Goal: Information Seeking & Learning: Find specific fact

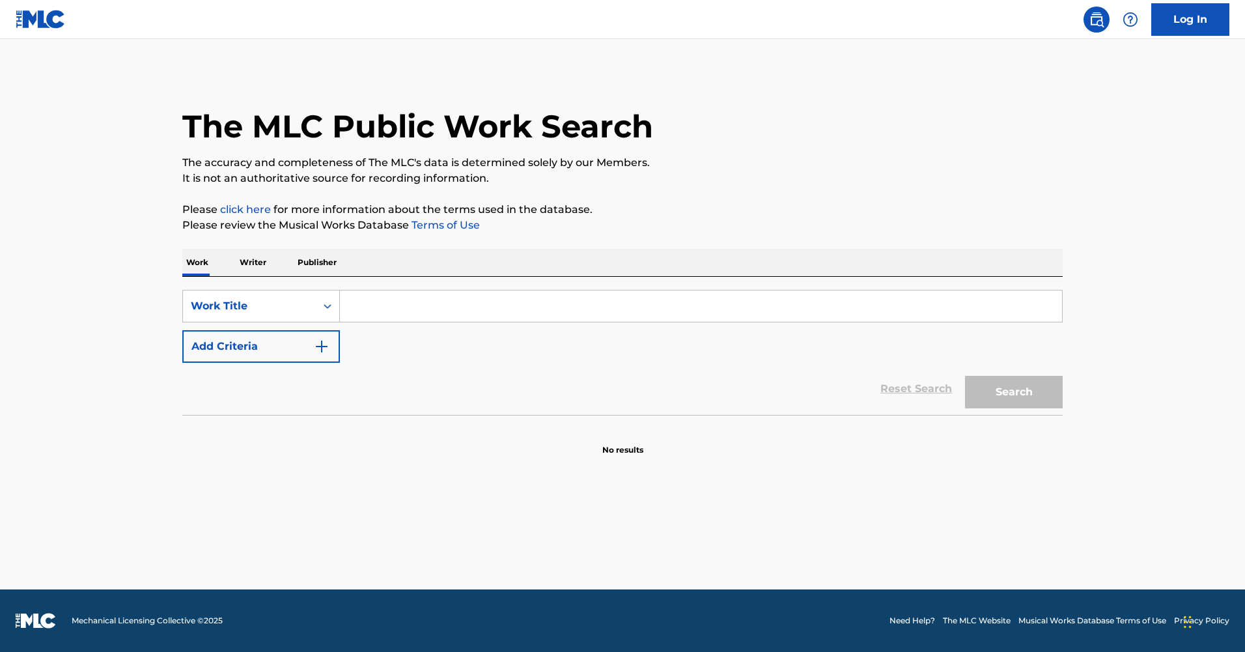
click at [374, 300] on input "Search Form" at bounding box center [701, 305] width 722 height 31
paste input "Dear Mom"
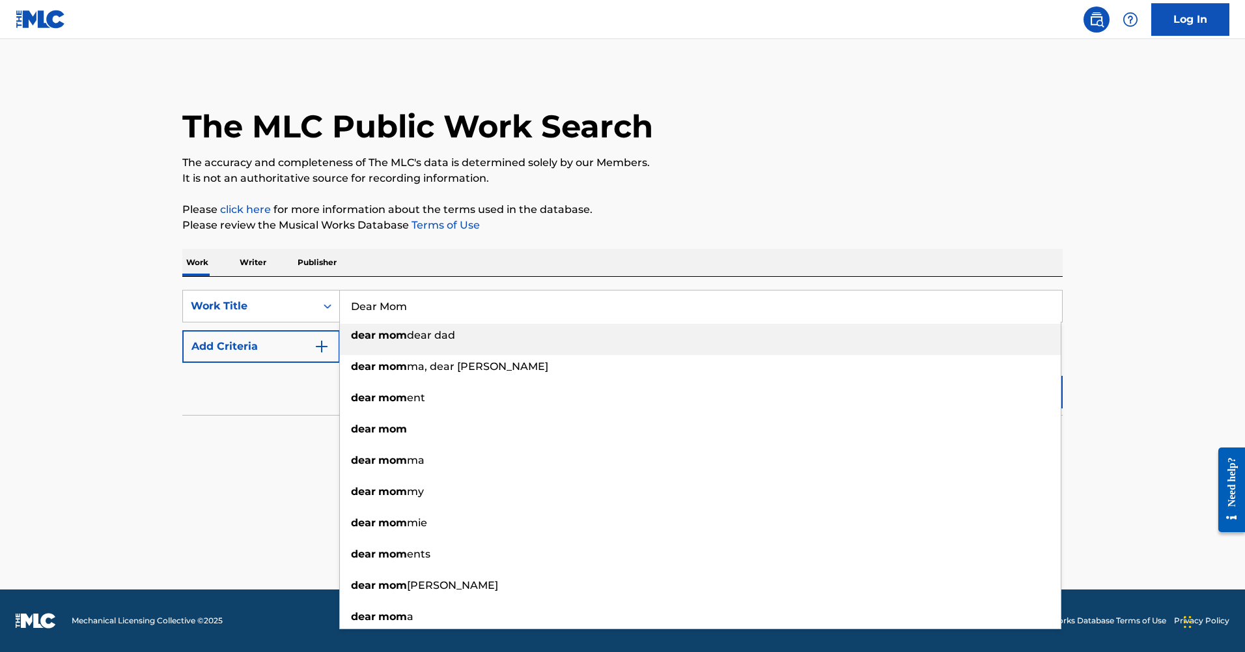
type input "Dear Mom"
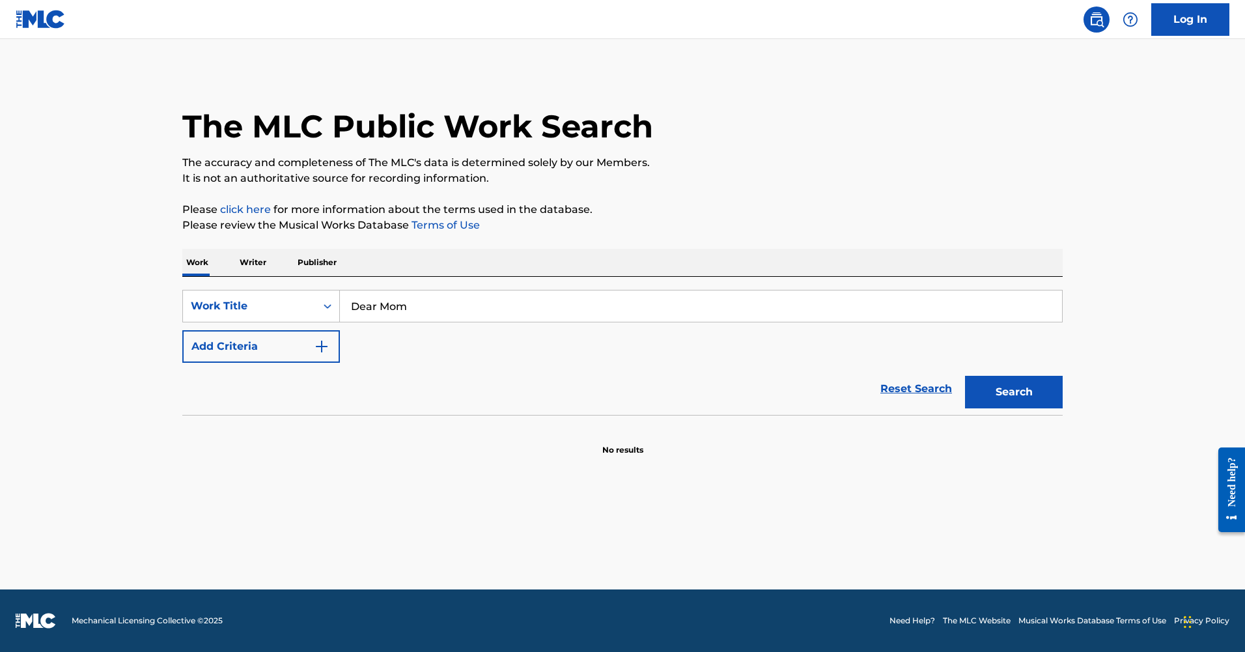
click at [262, 343] on button "Add Criteria" at bounding box center [261, 346] width 158 height 33
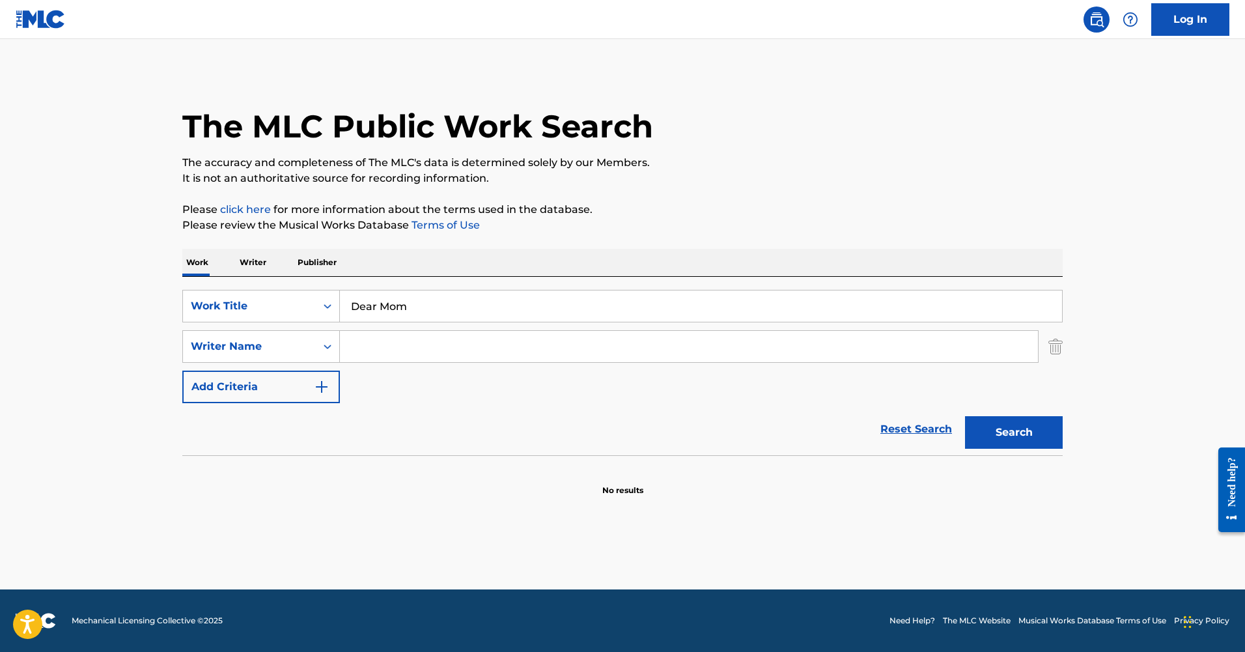
click at [486, 346] on input "Search Form" at bounding box center [689, 346] width 698 height 31
paste input "Visotskiy"
type input "Visotskiy"
click at [965, 416] on button "Search" at bounding box center [1014, 432] width 98 height 33
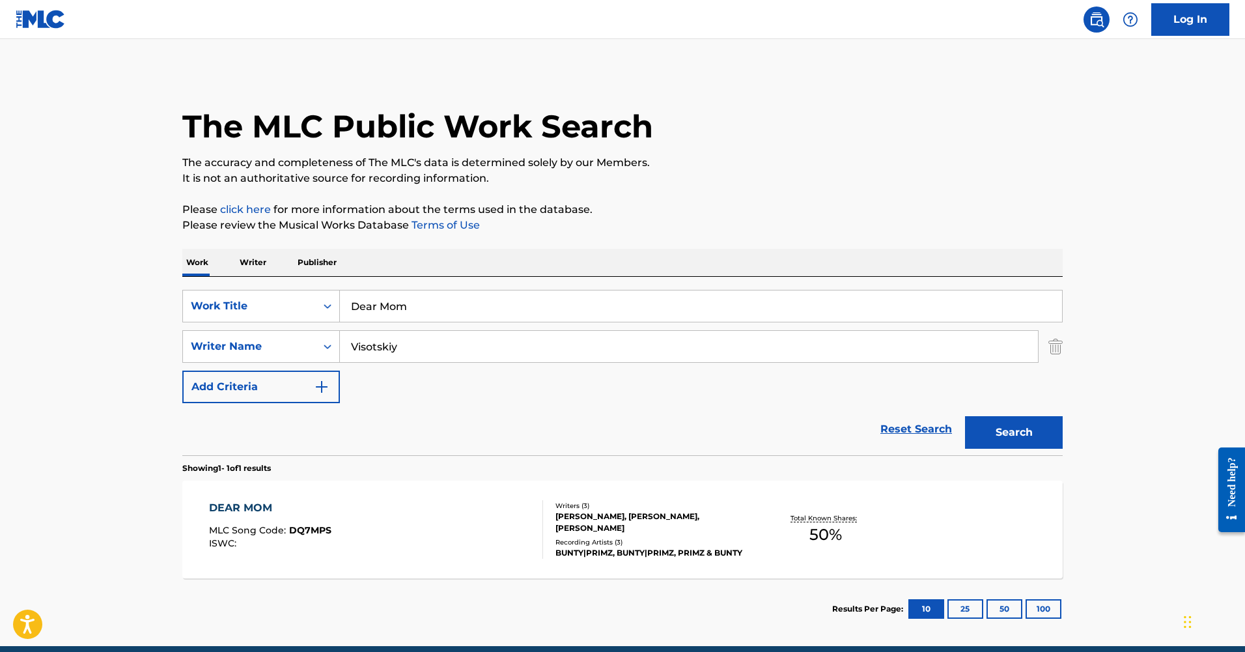
click at [242, 512] on div "DEAR MOM" at bounding box center [270, 508] width 122 height 16
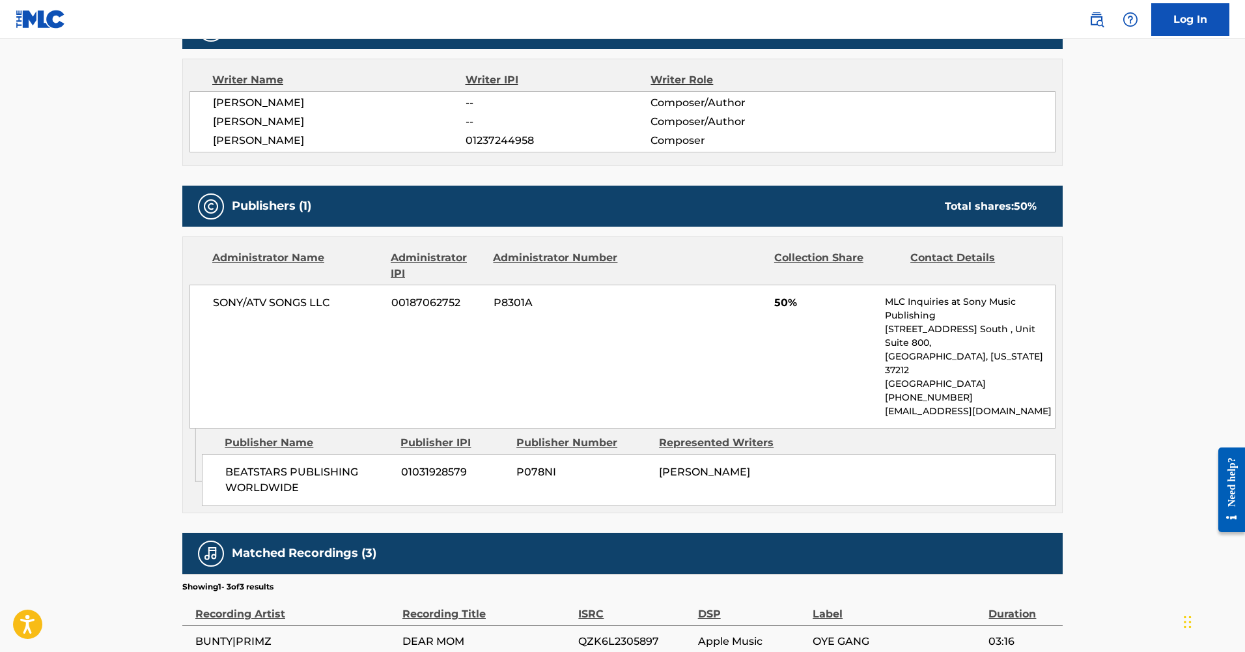
scroll to position [573, 0]
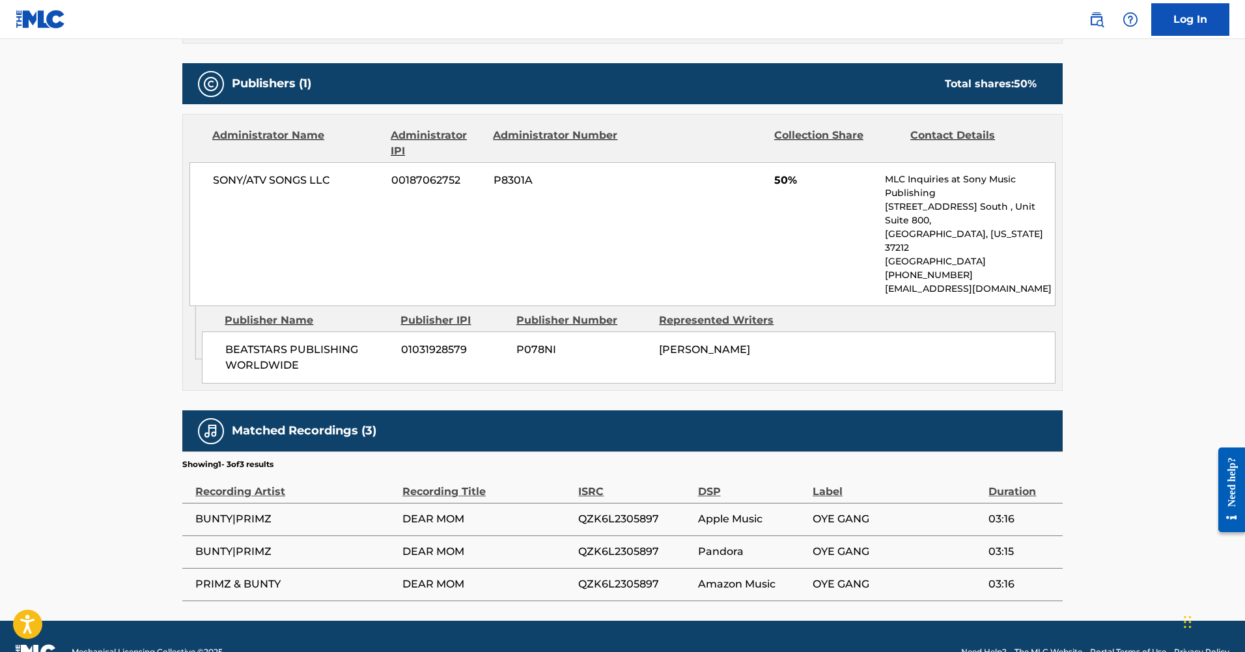
click at [602, 511] on span "QZK6L2305897" at bounding box center [634, 519] width 113 height 16
copy div "QZK6L2305897"
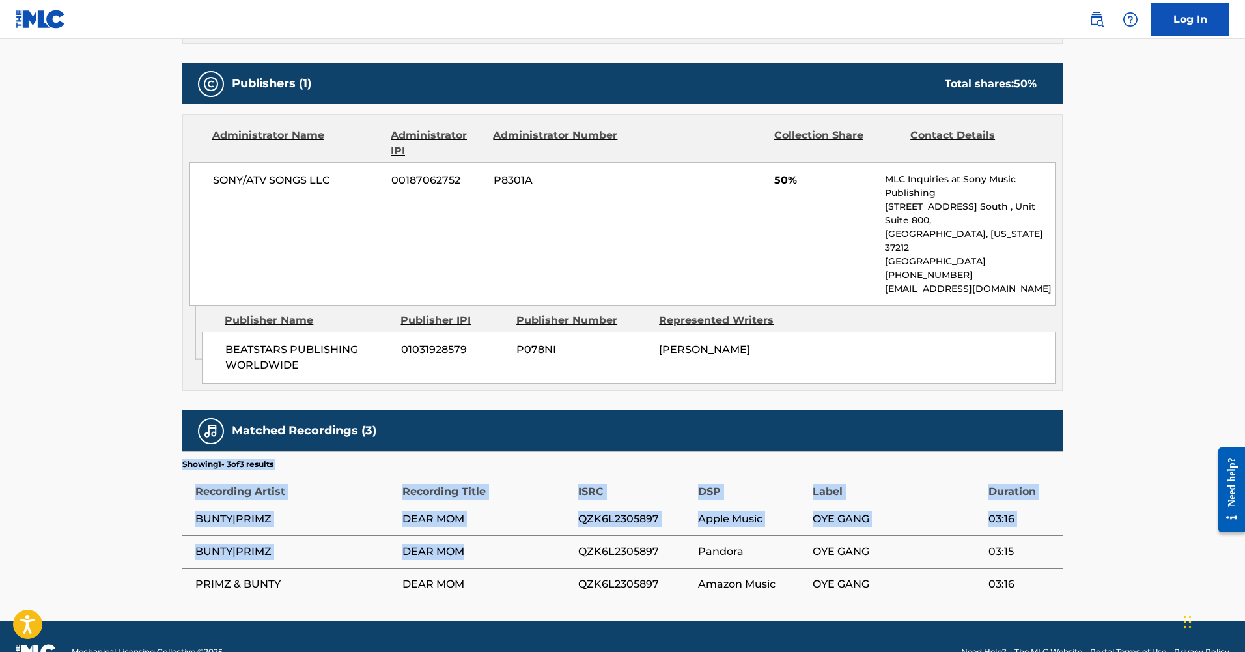
drag, startPoint x: 472, startPoint y: 520, endPoint x: 165, endPoint y: 520, distance: 306.6
click at [165, 520] on main "< Back to public search results Copy work link DEAR MOM Work Detail Member Work…" at bounding box center [622, 43] width 1245 height 1154
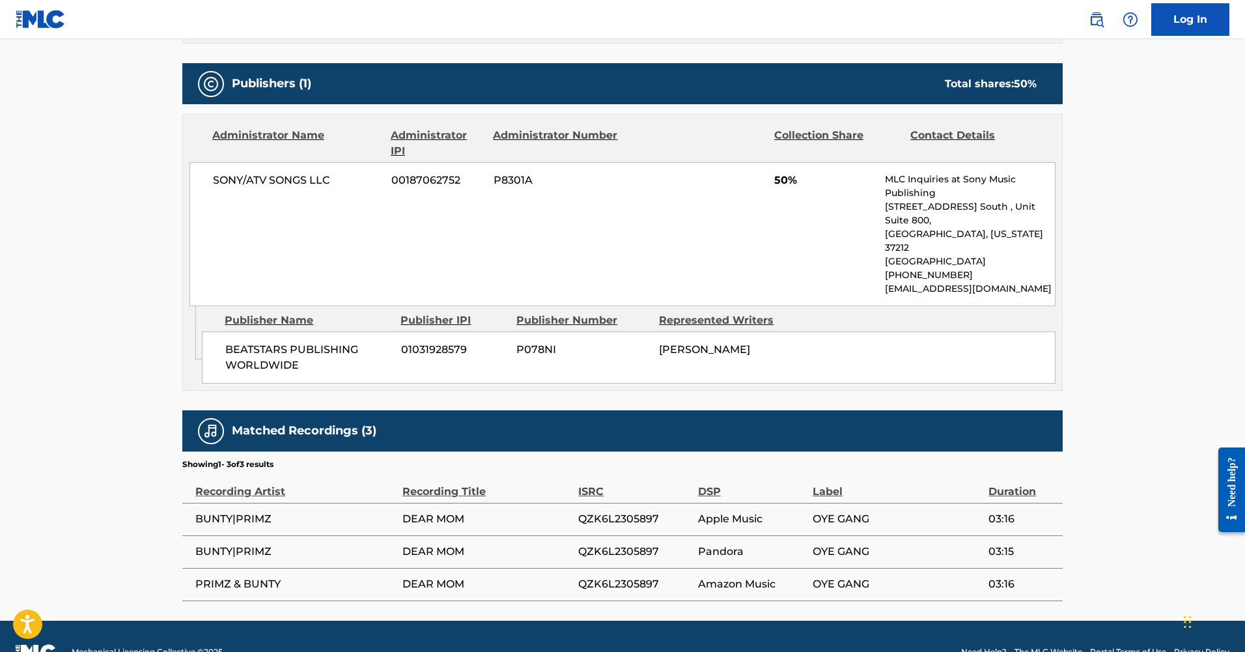
click at [240, 544] on span "BUNTY|PRIMZ" at bounding box center [295, 552] width 201 height 16
drag, startPoint x: 464, startPoint y: 520, endPoint x: 197, endPoint y: 525, distance: 267.6
click at [197, 535] on tr "BUNTY|PRIMZ DEAR MOM QZK6L2305897 Pandora OYE GANG 03:15" at bounding box center [622, 551] width 880 height 33
copy tr "BUNTY|PRIMZ DEAR MOM"
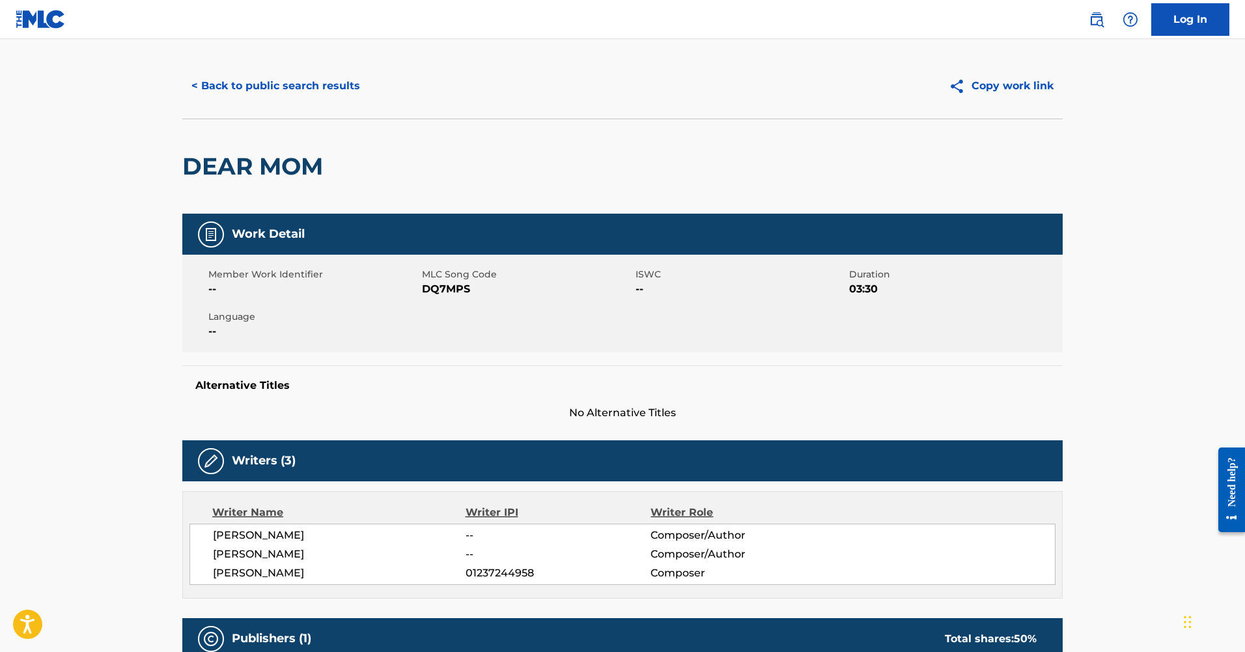
scroll to position [0, 0]
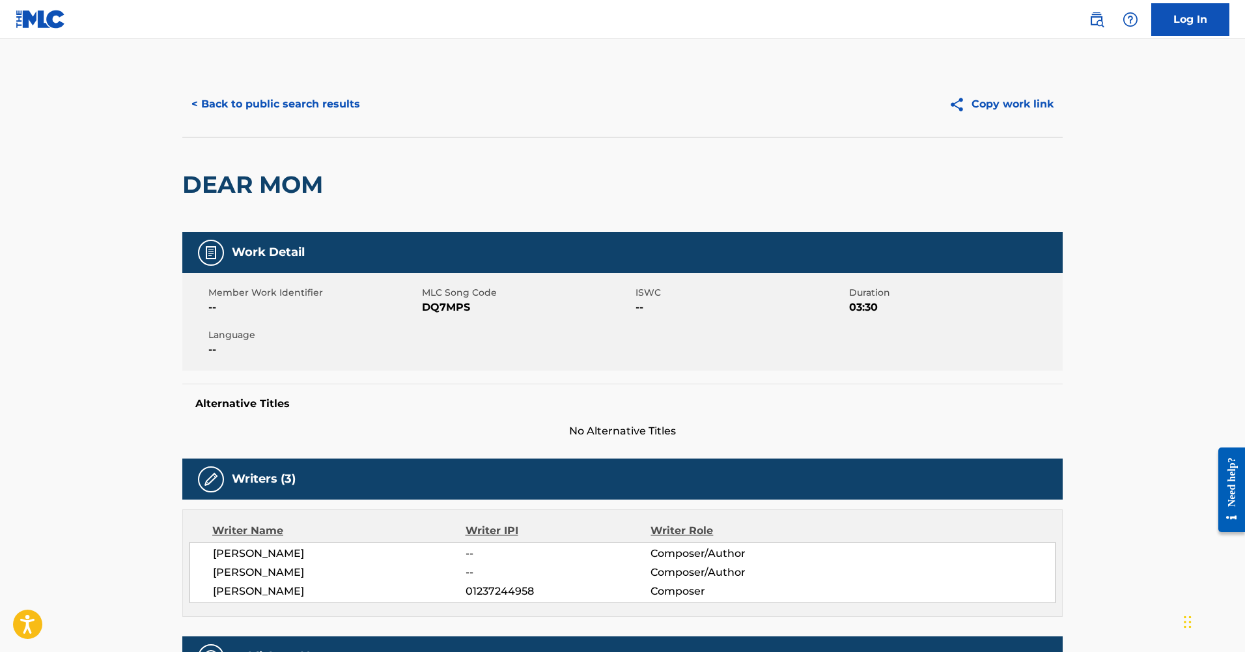
click at [279, 113] on button "< Back to public search results" at bounding box center [275, 104] width 187 height 33
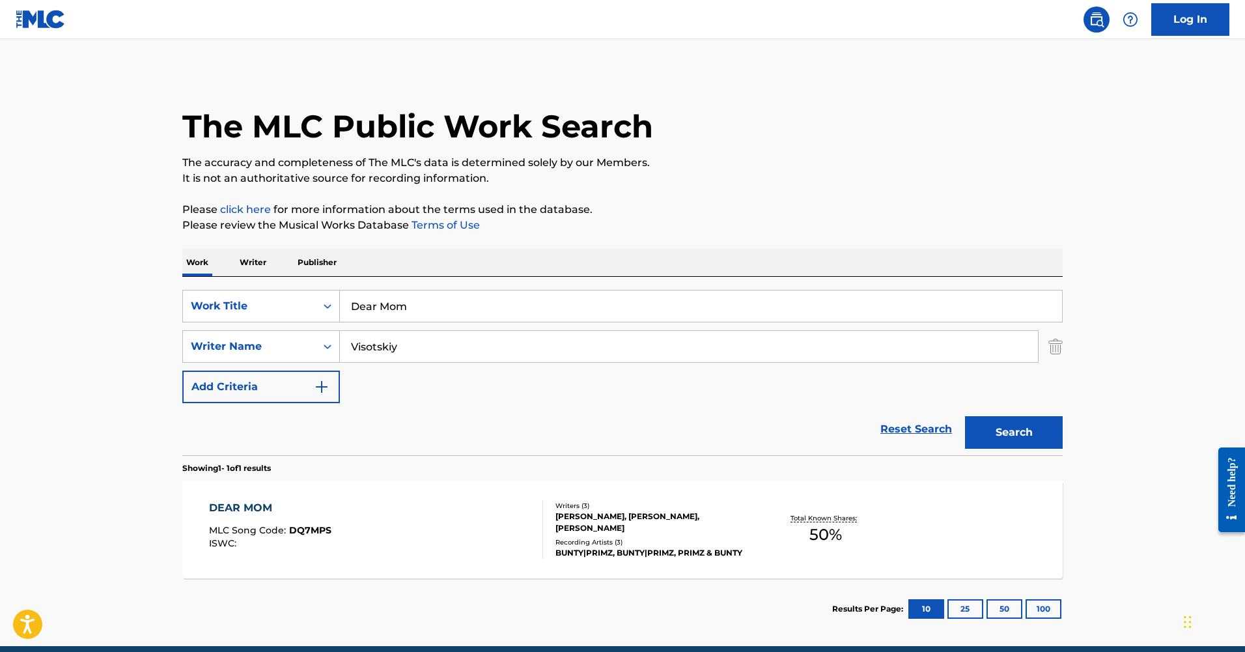
click at [1059, 355] on img "Search Form" at bounding box center [1055, 346] width 14 height 33
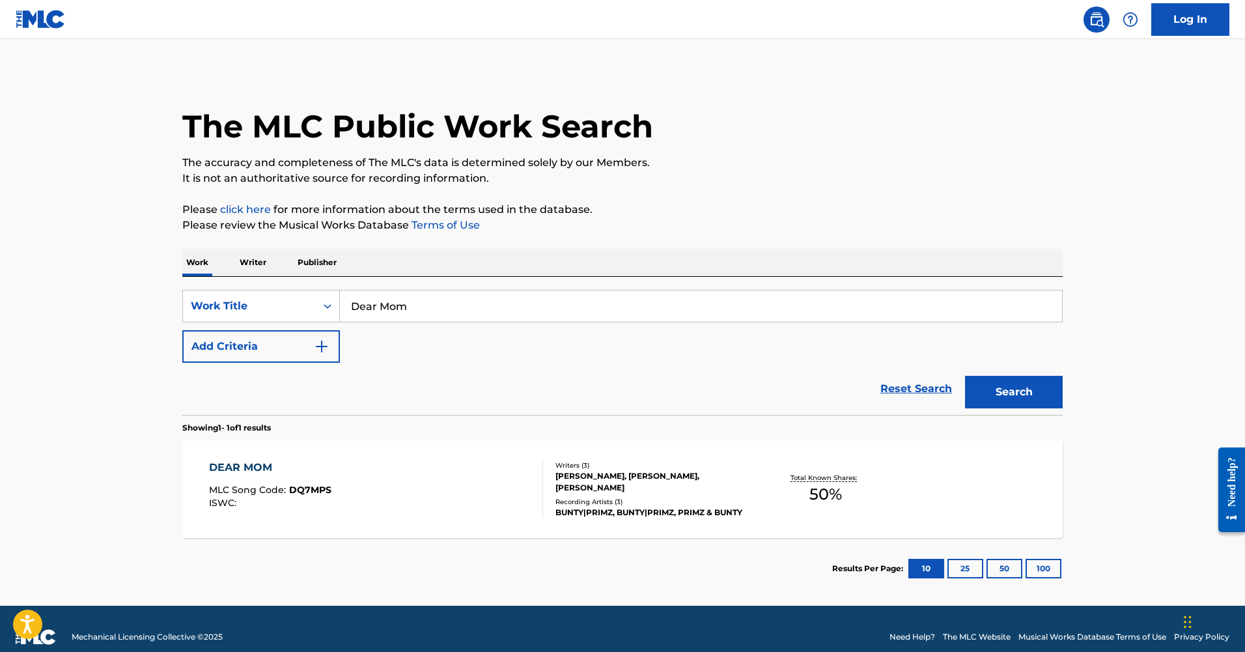
click at [639, 311] on input "Dear Mom" at bounding box center [701, 305] width 722 height 31
paste input "Fra Jylland Til [GEOGRAPHIC_DATA]"
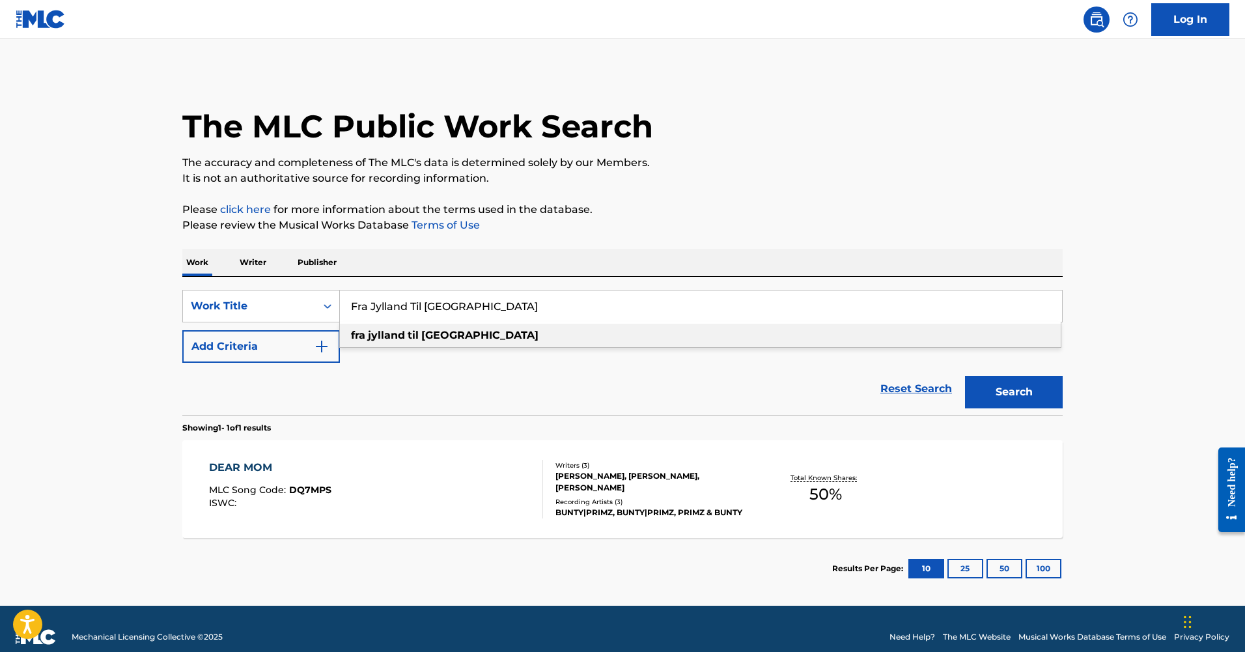
type input "Fra Jylland Til [GEOGRAPHIC_DATA]"
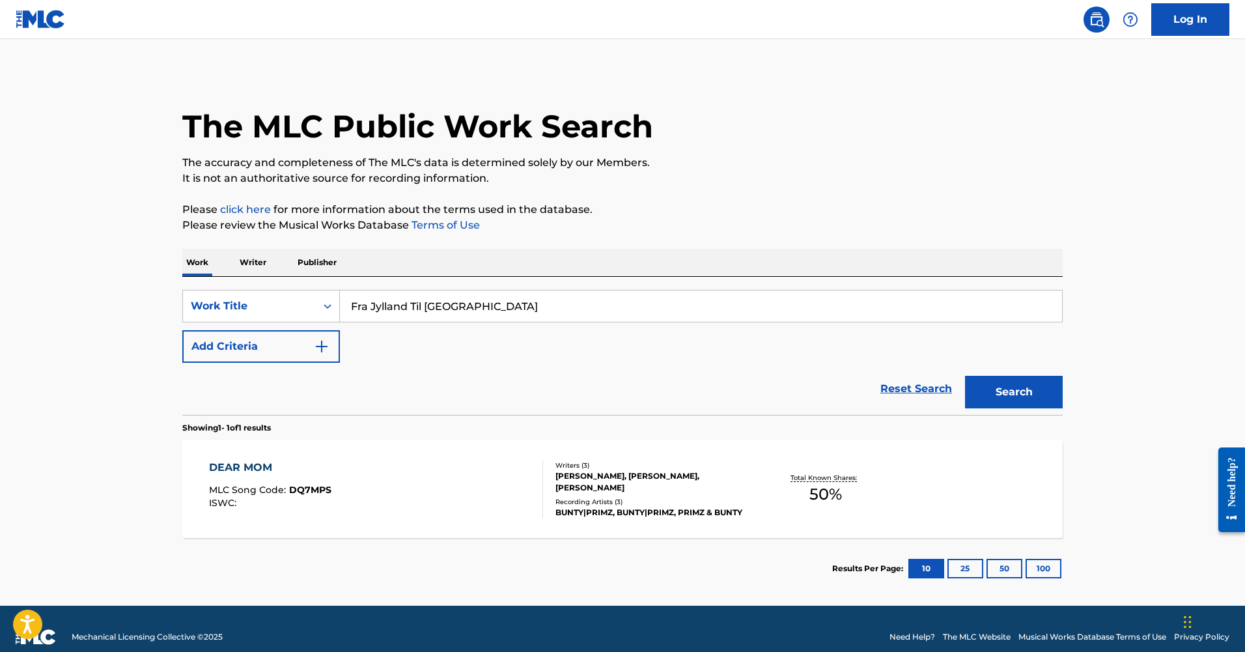
click at [1146, 311] on main "The MLC Public Work Search The accuracy and completeness of The MLC's data is d…" at bounding box center [622, 322] width 1245 height 566
click at [1042, 386] on button "Search" at bounding box center [1014, 392] width 98 height 33
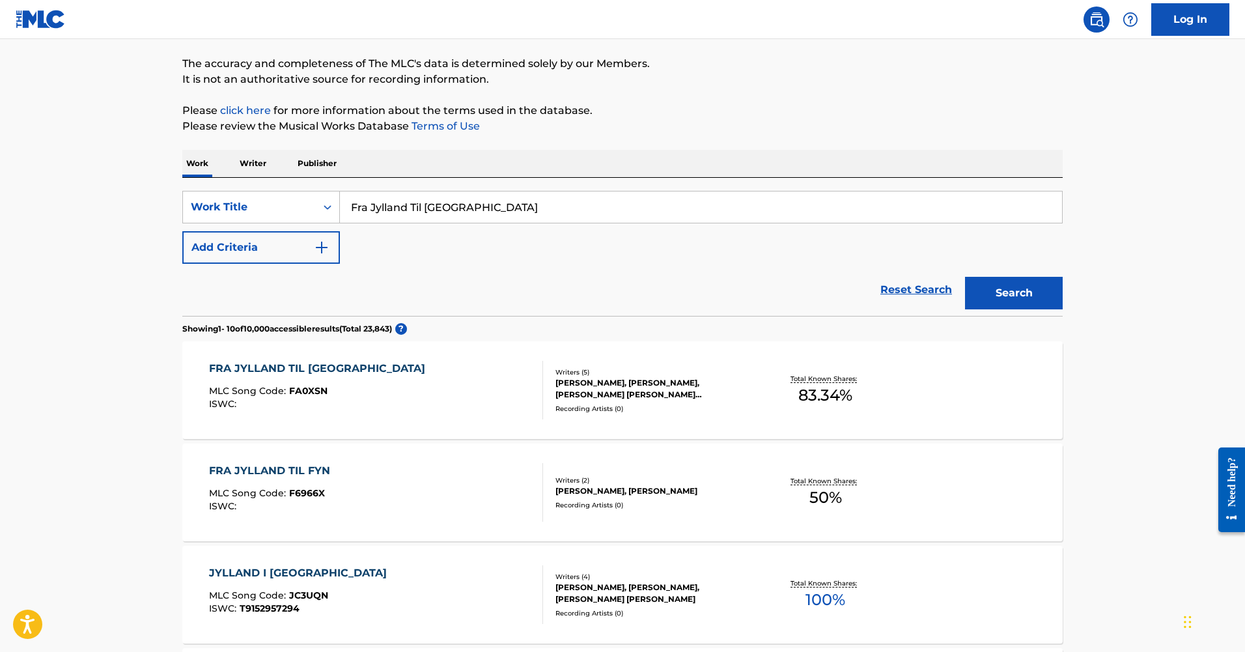
scroll to position [124, 0]
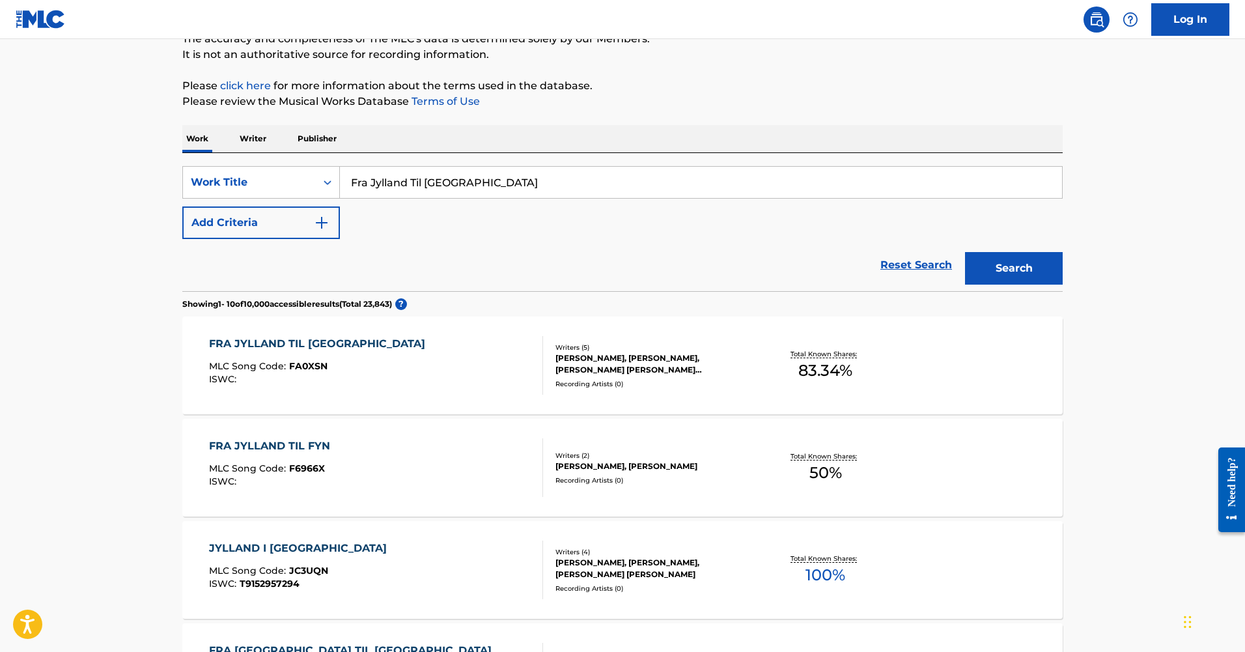
click at [260, 340] on div "FRA JYLLAND TIL [GEOGRAPHIC_DATA]" at bounding box center [320, 344] width 223 height 16
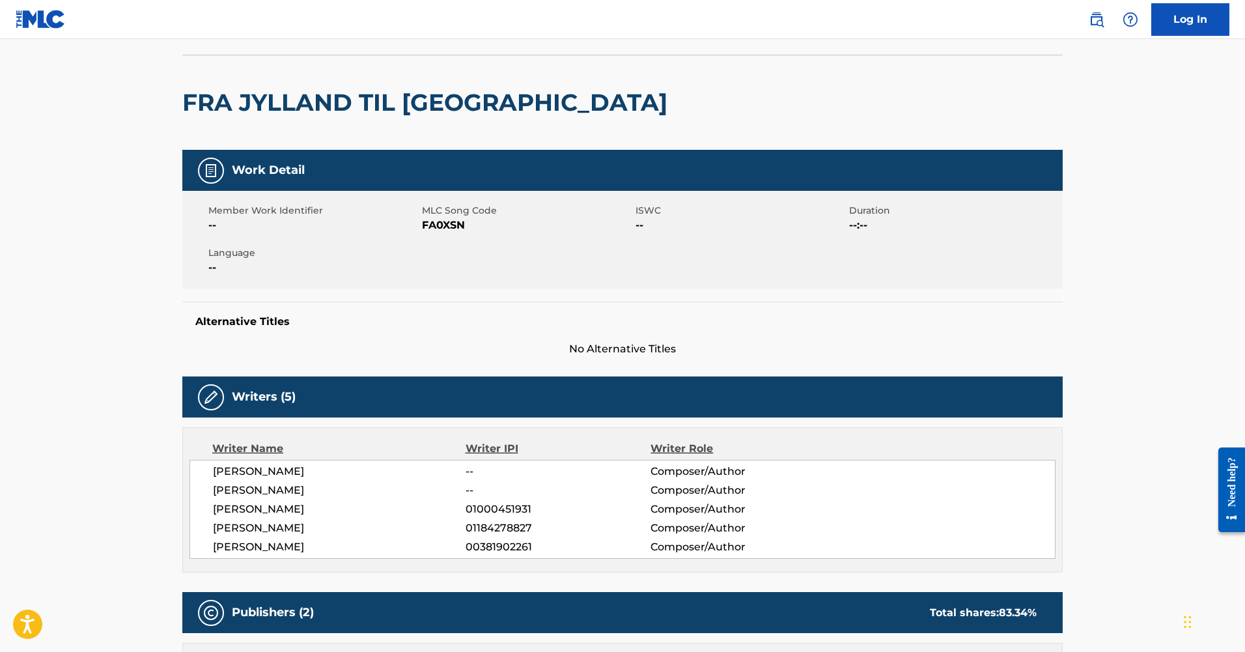
scroll to position [21, 0]
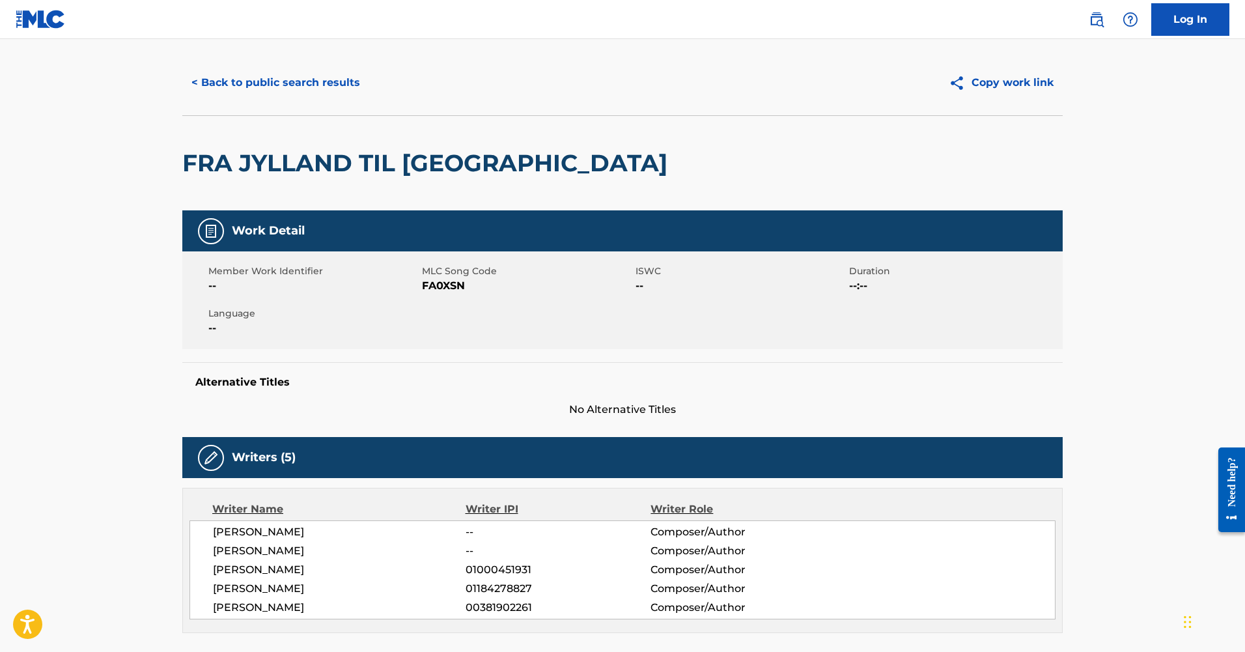
click at [320, 166] on h2 "FRA JYLLAND TIL [GEOGRAPHIC_DATA]" at bounding box center [428, 162] width 492 height 29
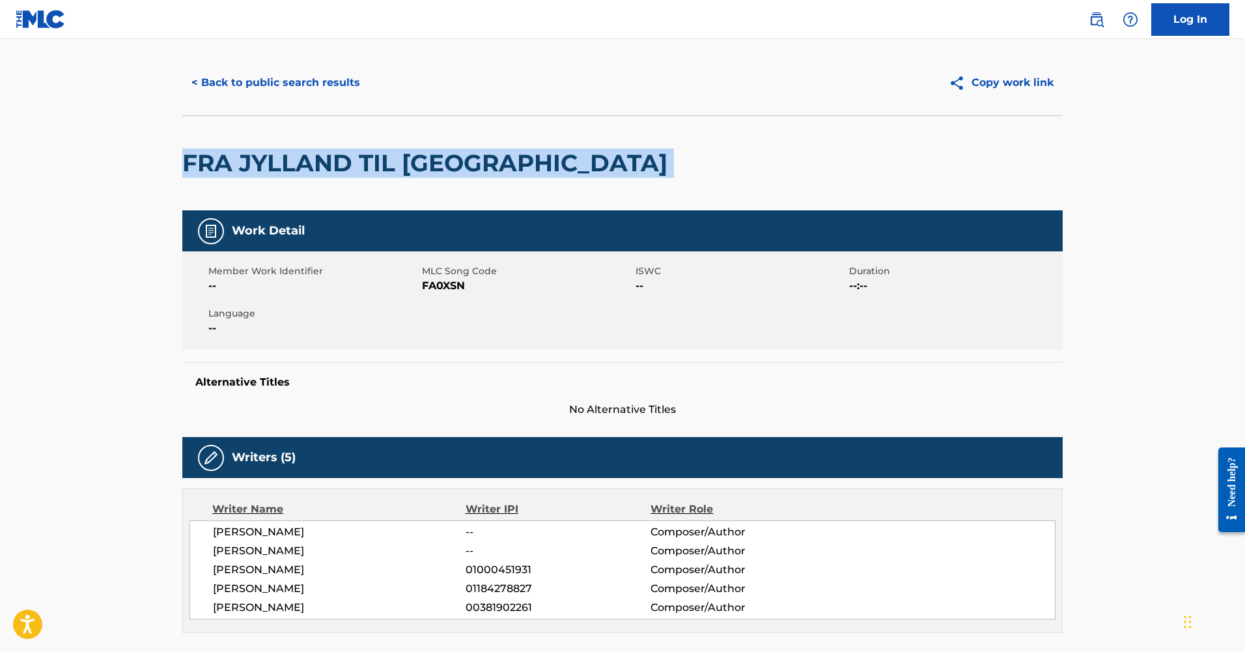
click at [320, 166] on h2 "FRA JYLLAND TIL [GEOGRAPHIC_DATA]" at bounding box center [428, 162] width 492 height 29
copy div "FRA JYLLAND TIL [GEOGRAPHIC_DATA]"
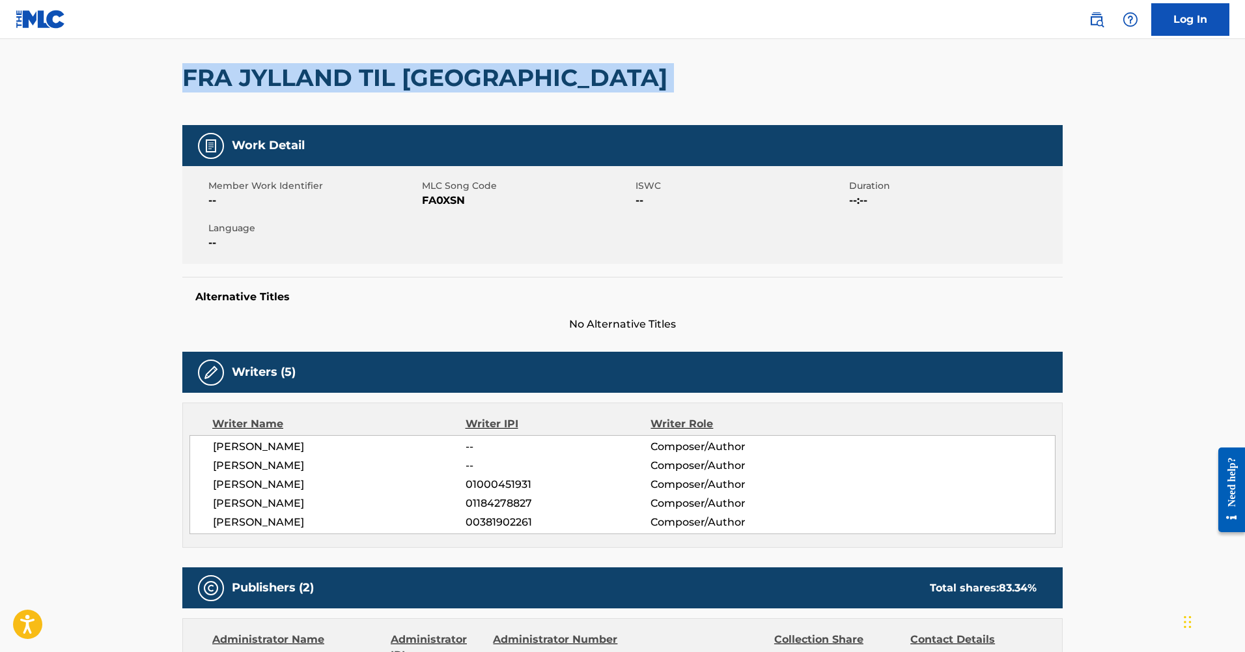
scroll to position [0, 0]
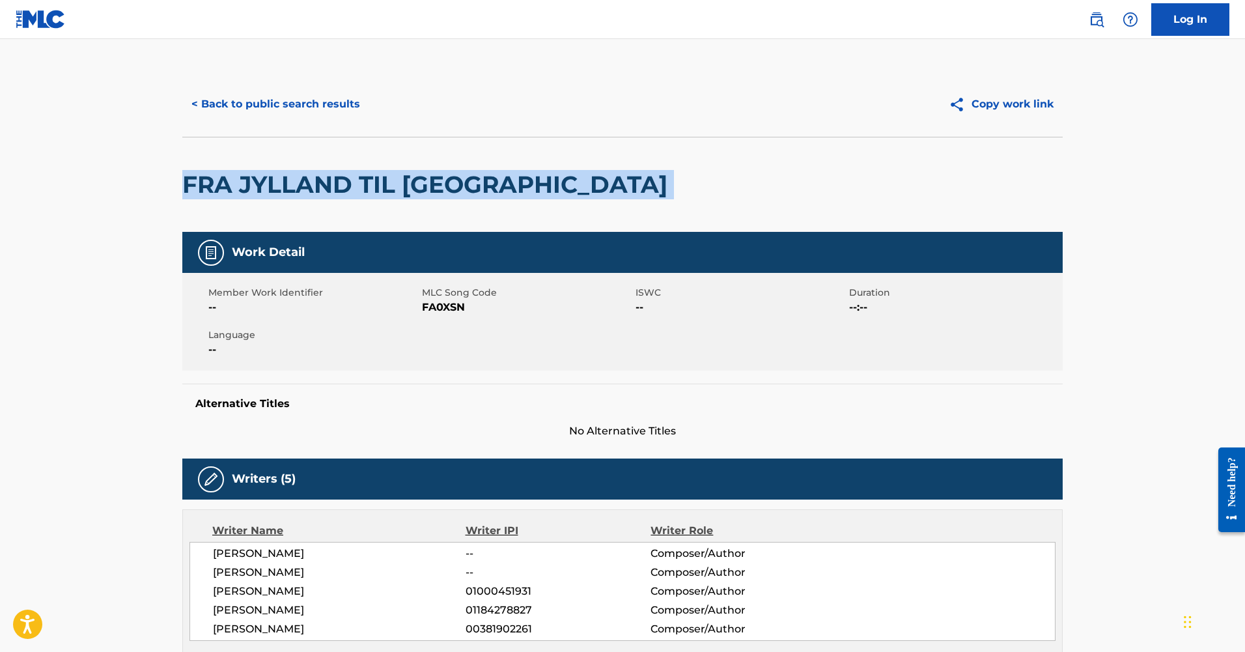
click at [308, 111] on button "< Back to public search results" at bounding box center [275, 104] width 187 height 33
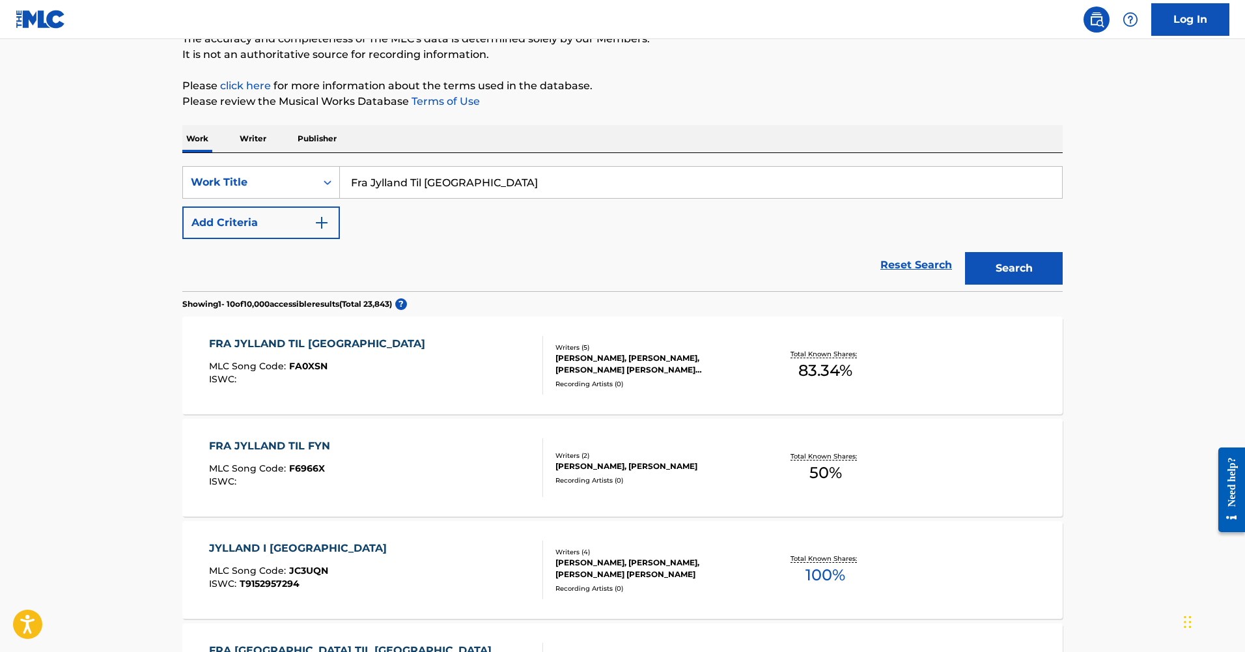
click at [422, 178] on input "Fra Jylland Til [GEOGRAPHIC_DATA]" at bounding box center [701, 182] width 722 height 31
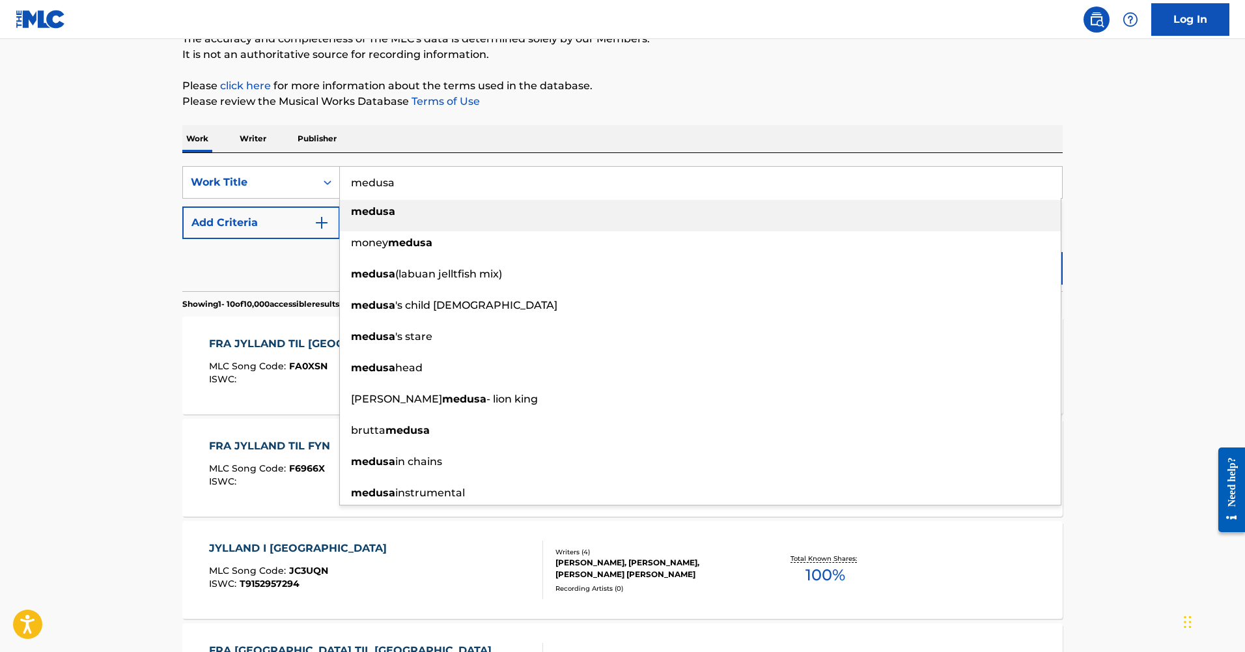
type input "medusa"
click at [76, 221] on main "The MLC Public Work Search The accuracy and completeness of The MLC's data is d…" at bounding box center [622, 661] width 1245 height 1492
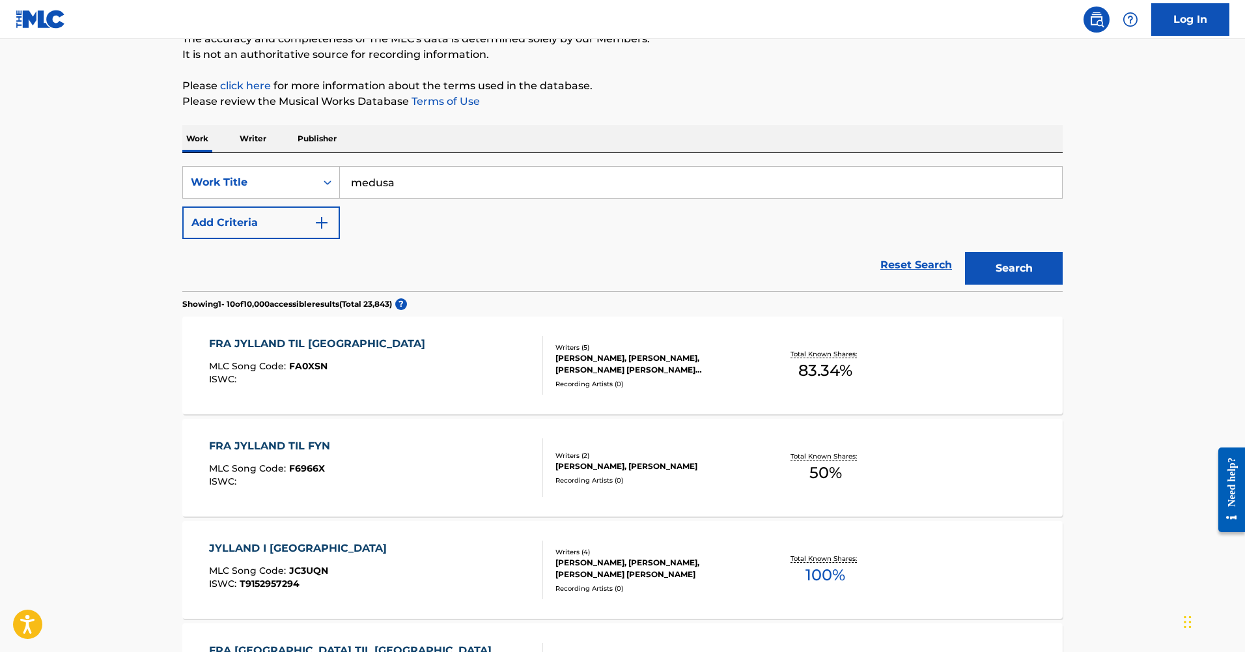
click at [189, 221] on button "Add Criteria" at bounding box center [261, 222] width 158 height 33
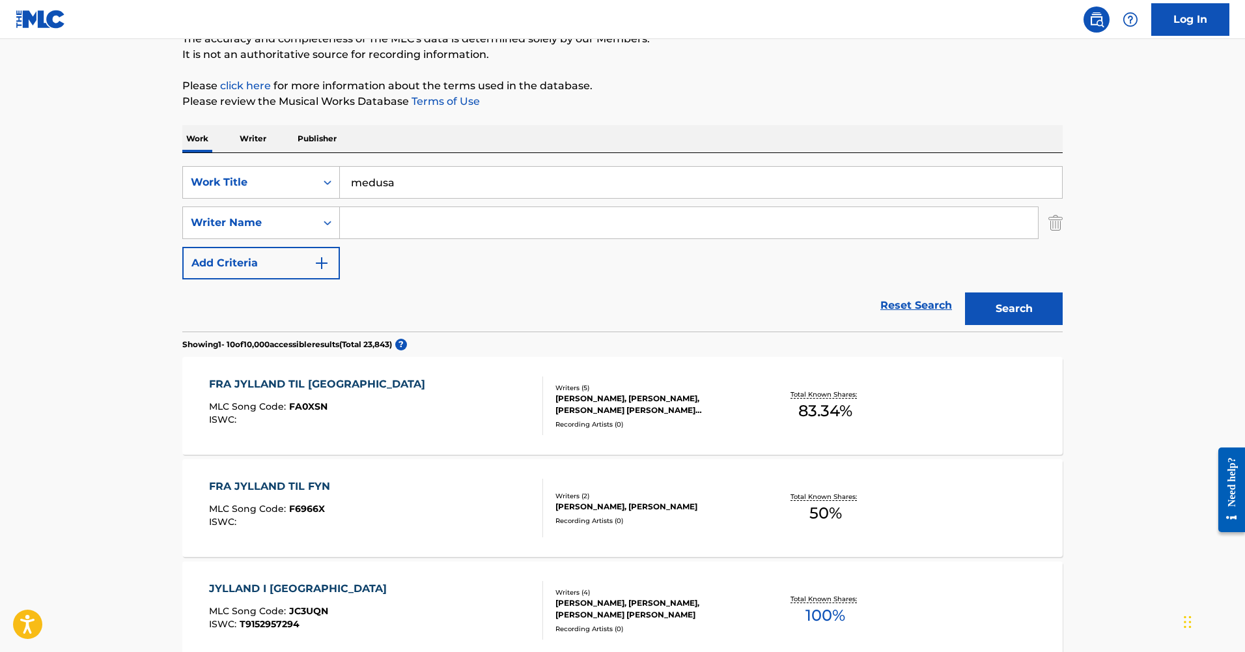
click at [392, 225] on input "Search Form" at bounding box center [689, 222] width 698 height 31
paste input "Gorriz"
type input "Gorriz"
click at [965, 292] on button "Search" at bounding box center [1014, 308] width 98 height 33
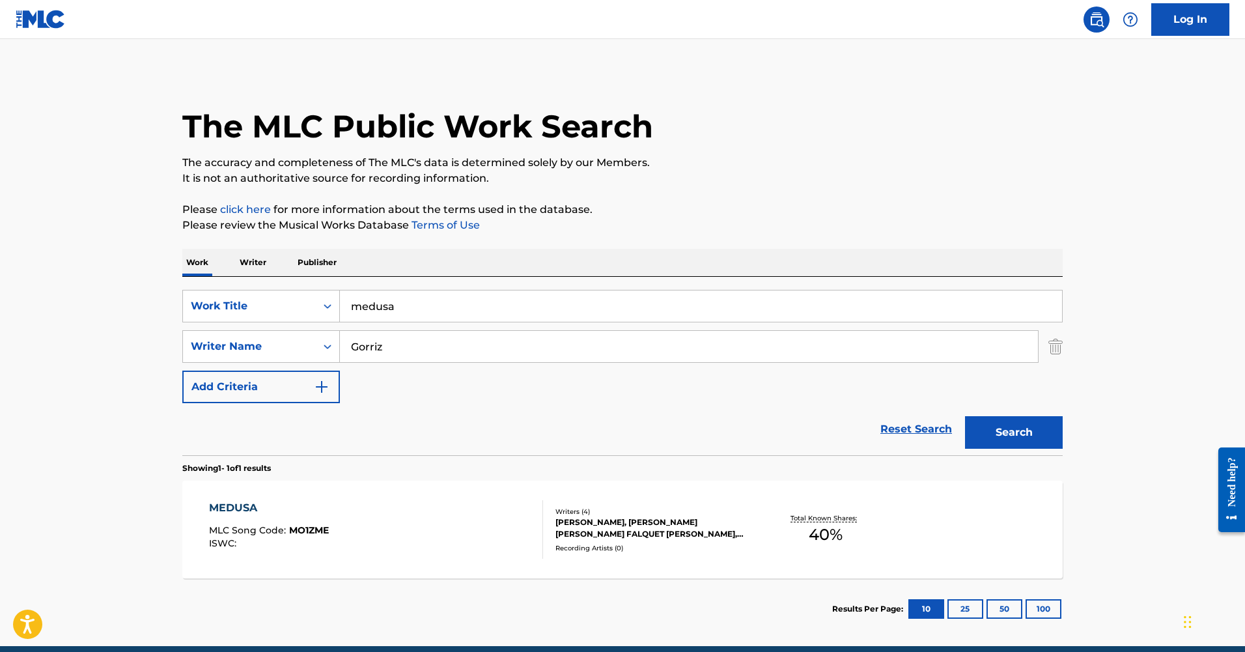
click at [231, 502] on div "MEDUSA" at bounding box center [269, 508] width 120 height 16
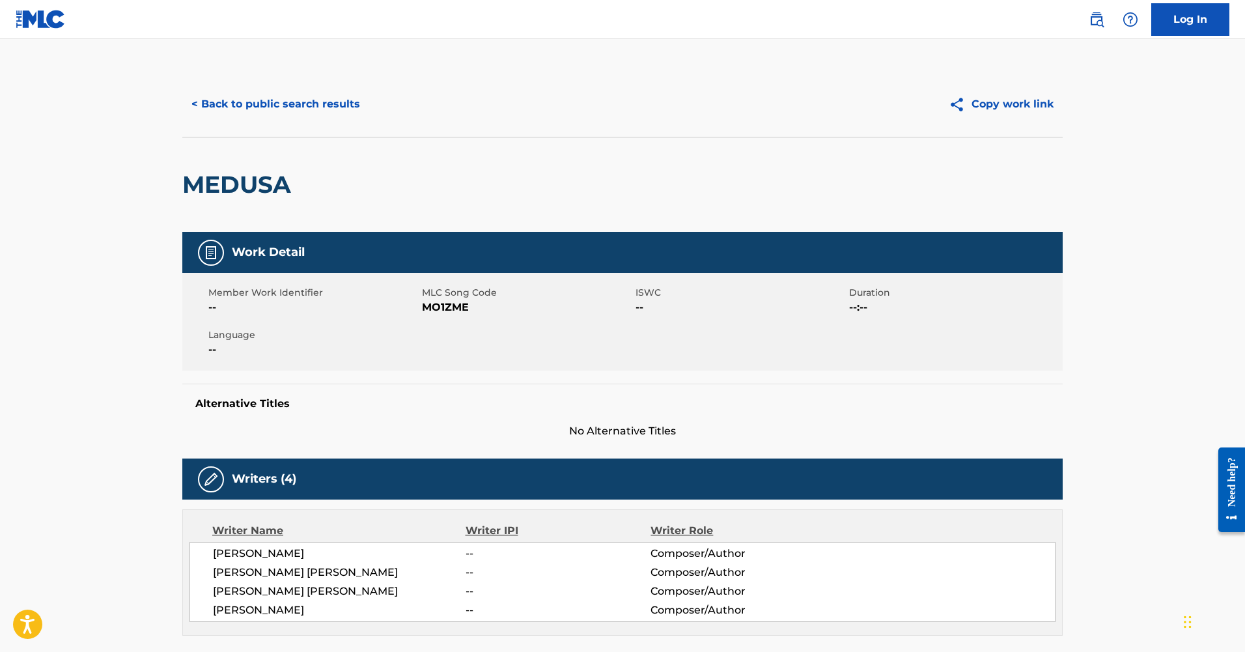
click at [271, 93] on button "< Back to public search results" at bounding box center [275, 104] width 187 height 33
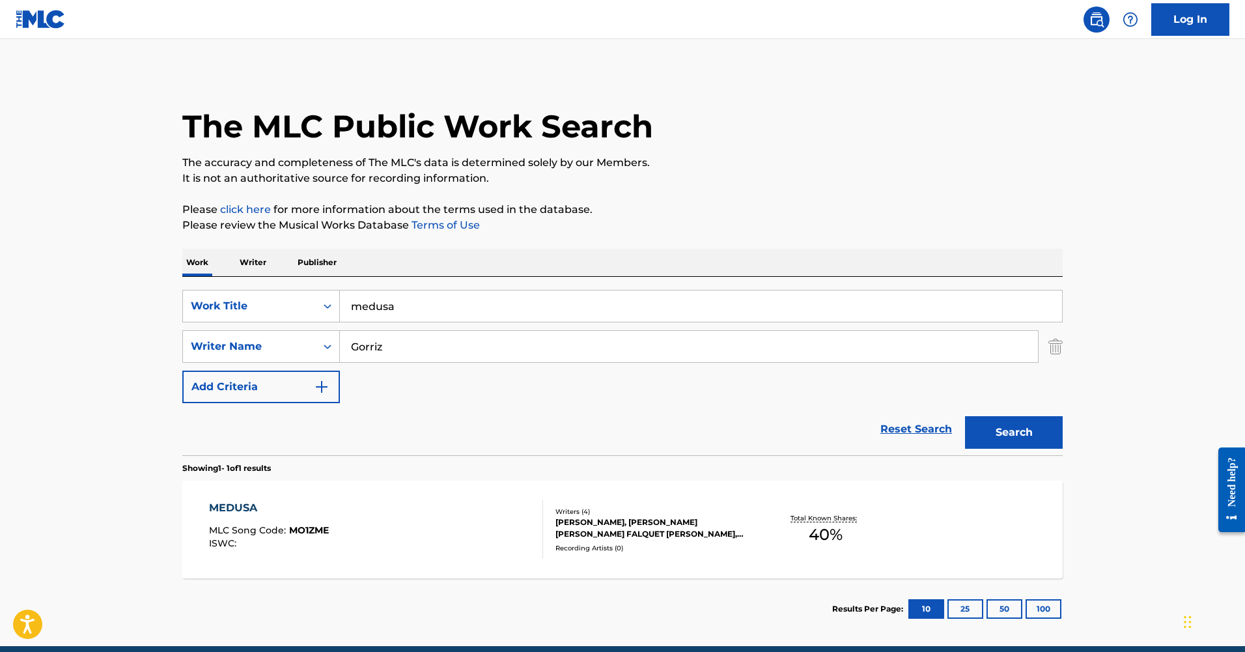
click at [437, 309] on input "medusa" at bounding box center [701, 305] width 722 height 31
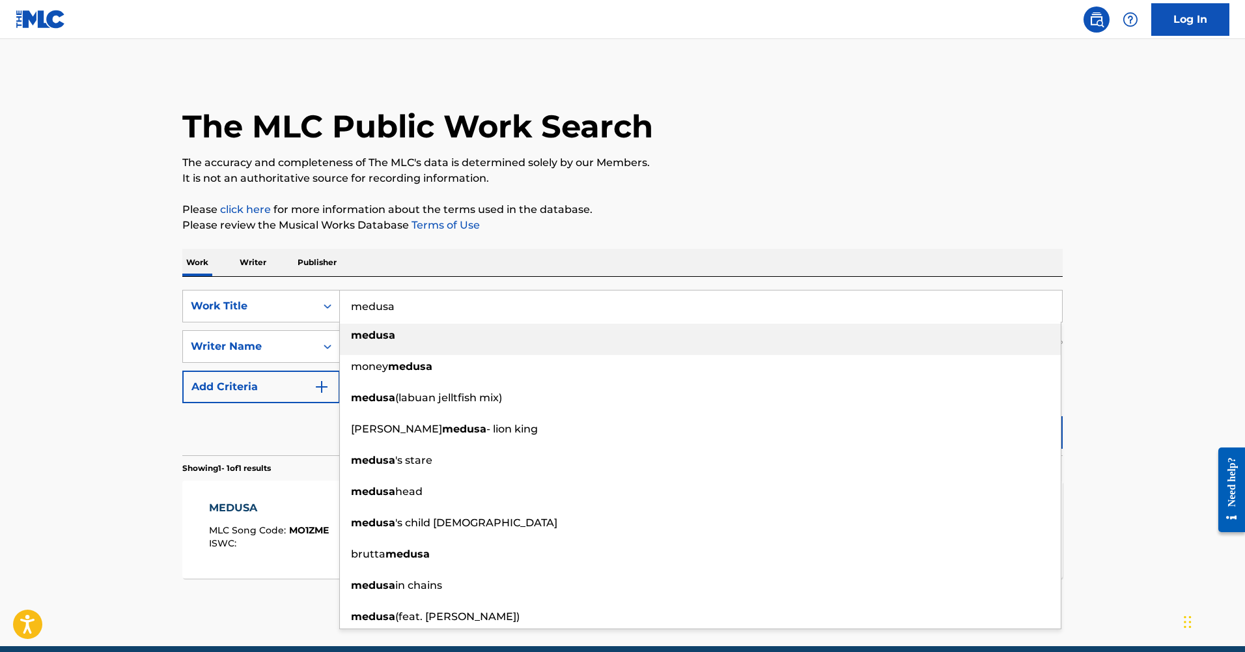
click at [437, 309] on input "medusa" at bounding box center [701, 305] width 722 height 31
paste input "QM6MZ2230385"
type input "QM6MZ2230385"
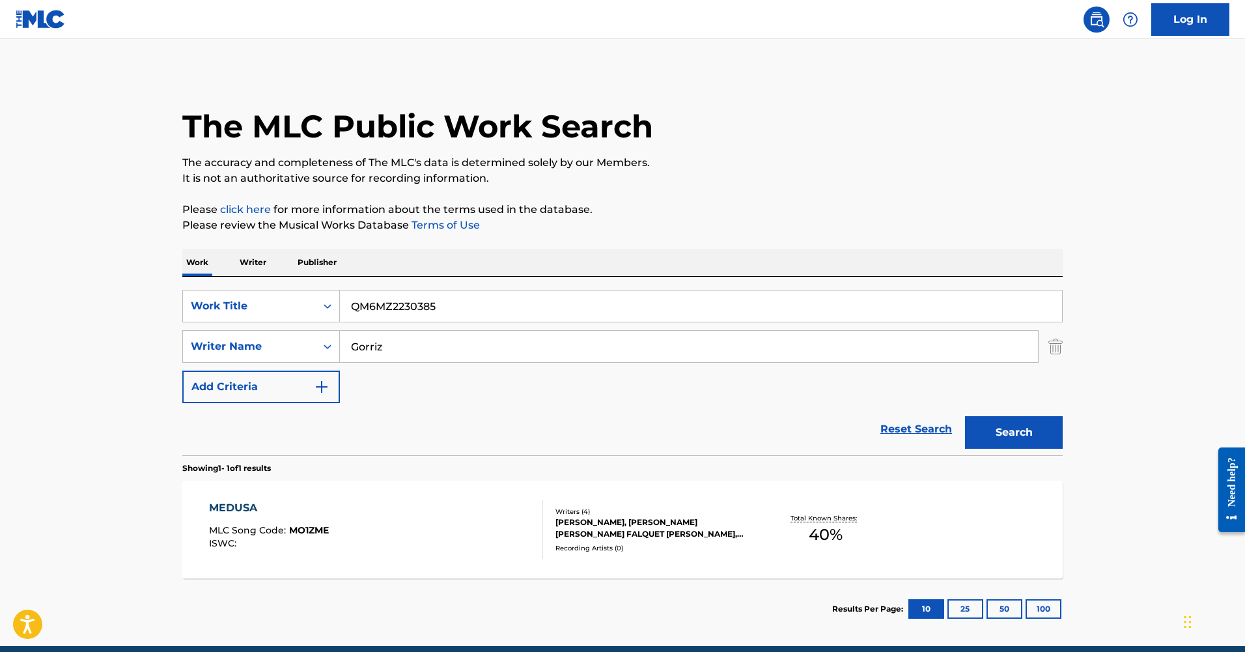
click at [428, 303] on input "QM6MZ2230385" at bounding box center [701, 305] width 722 height 31
paste input "Si Vuelves Tarde"
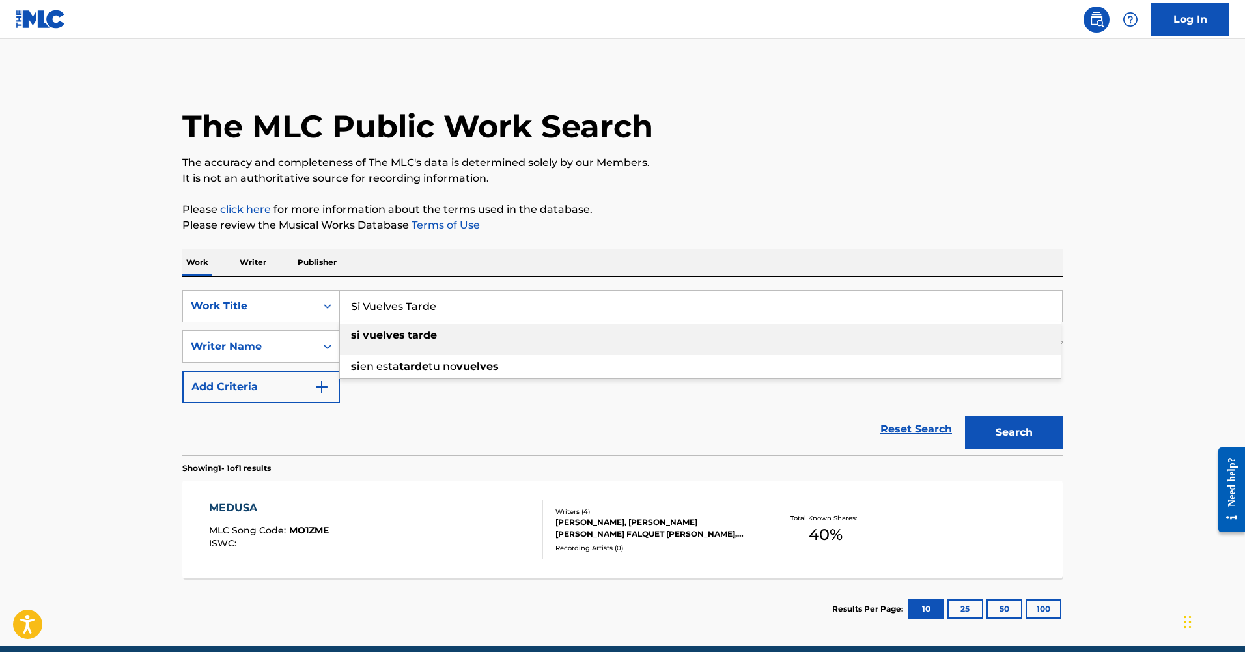
type input "Si Vuelves Tarde"
click at [454, 258] on div "Work Writer Publisher" at bounding box center [622, 262] width 880 height 27
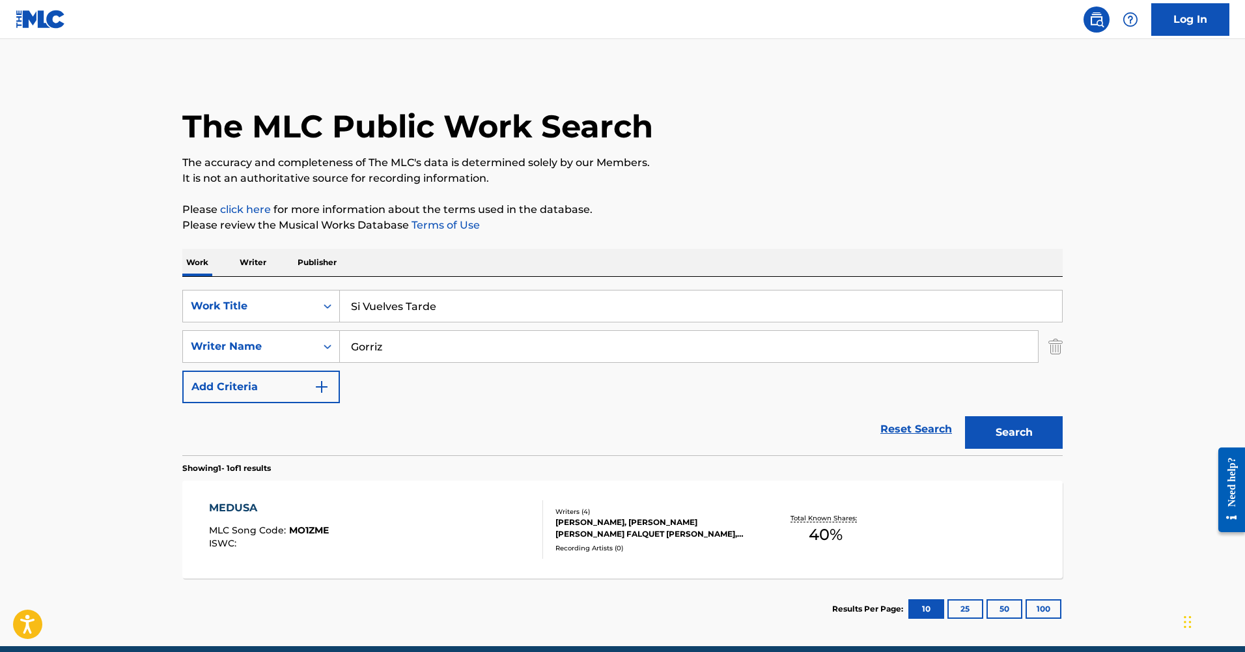
click at [416, 333] on input "Gorriz" at bounding box center [689, 346] width 698 height 31
paste input "[PERSON_NAME]"
type input "[PERSON_NAME]"
click at [965, 416] on button "Search" at bounding box center [1014, 432] width 98 height 33
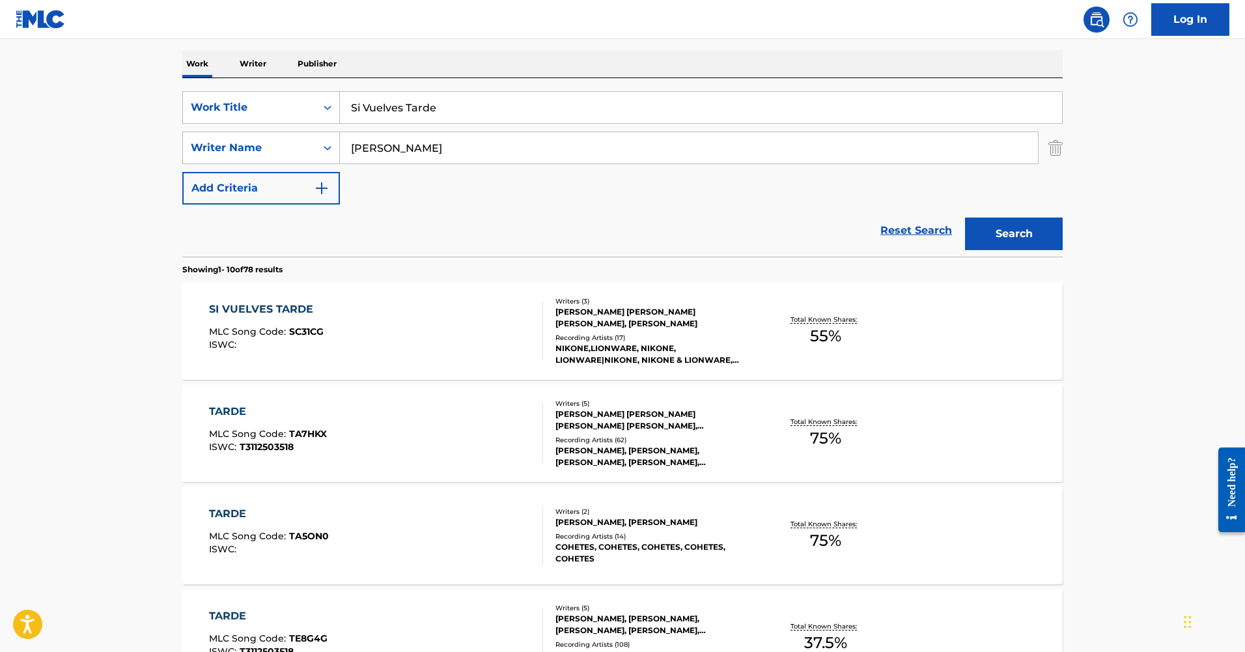
scroll to position [215, 0]
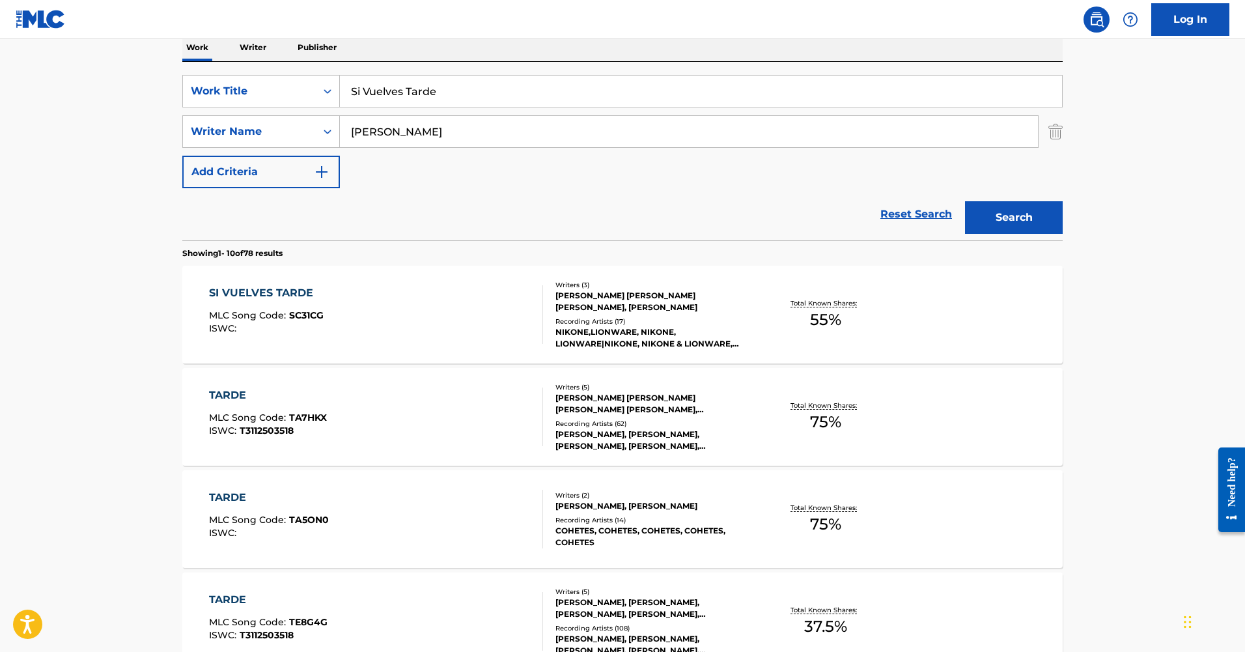
click at [273, 286] on div "SI VUELVES TARDE" at bounding box center [266, 293] width 115 height 16
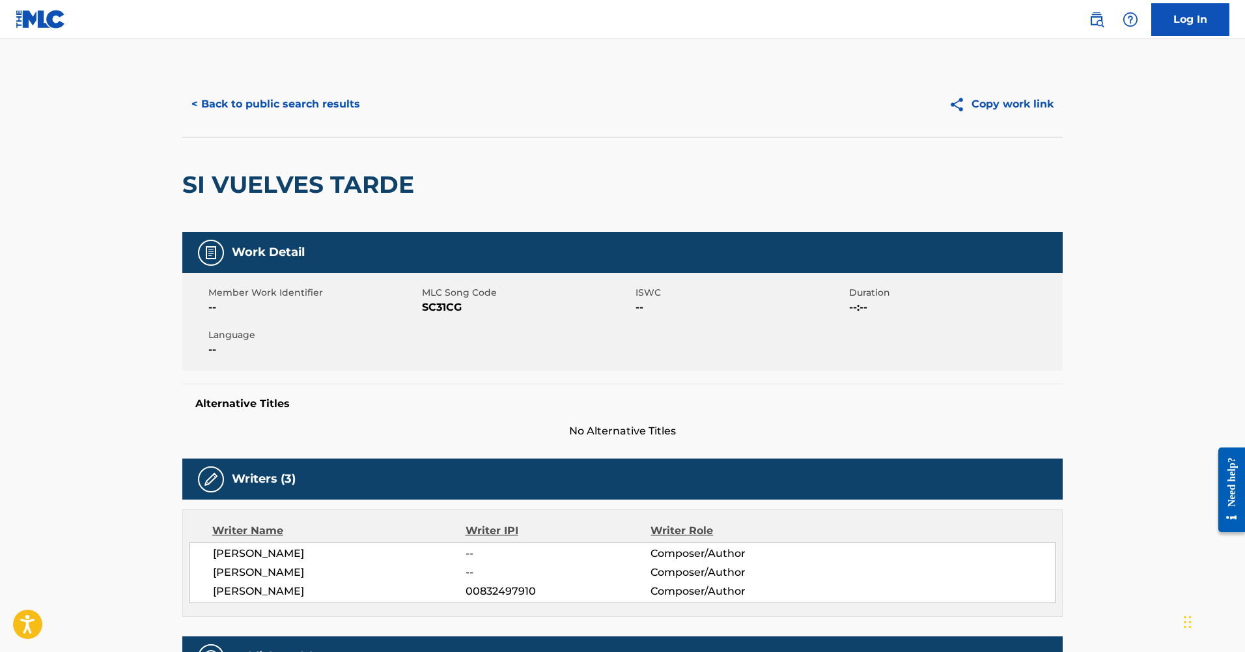
click at [276, 107] on button "< Back to public search results" at bounding box center [275, 104] width 187 height 33
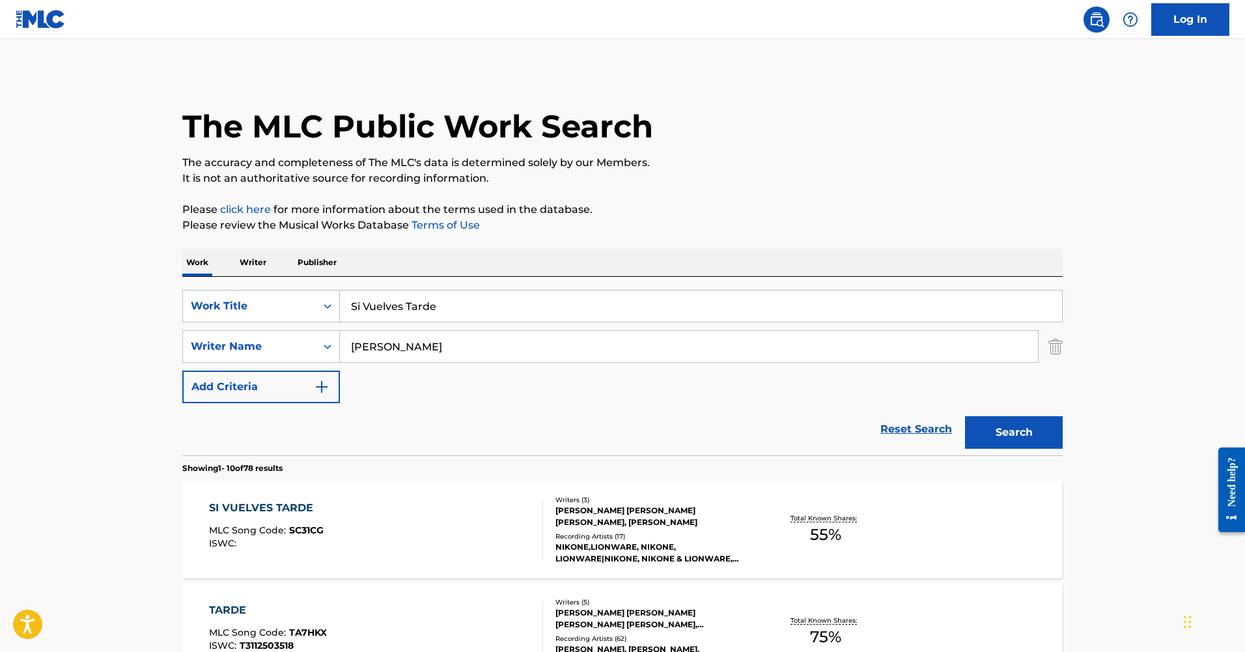
scroll to position [215, 0]
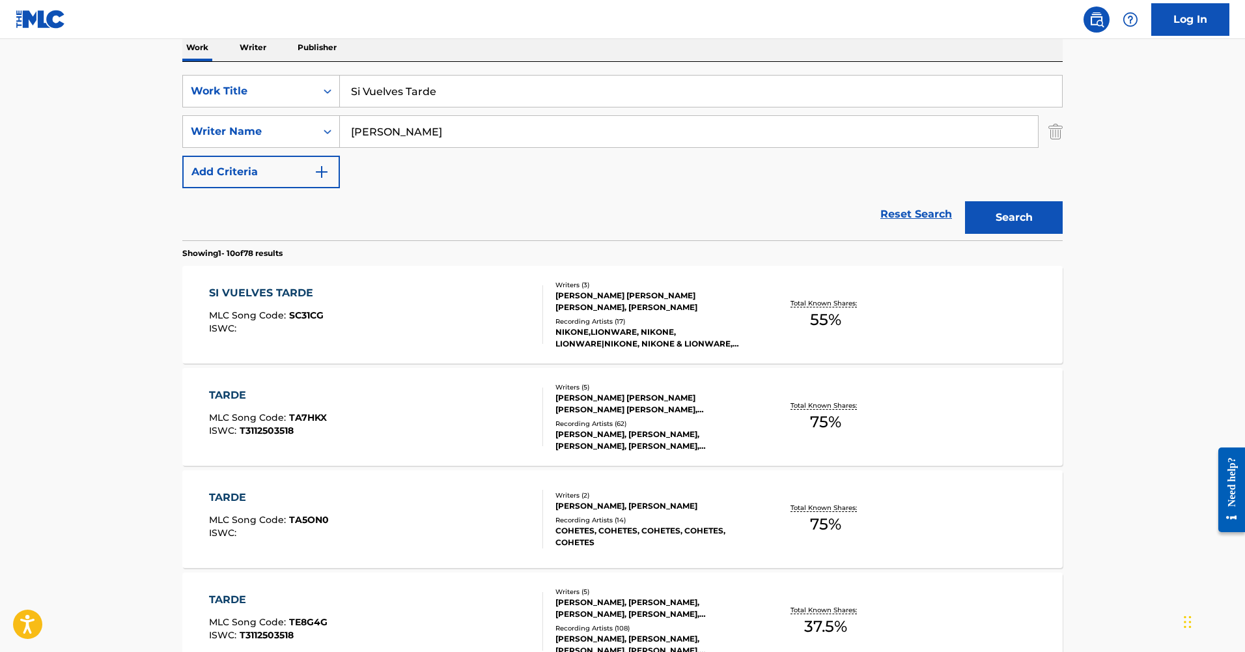
click at [417, 97] on input "Si Vuelves Tarde" at bounding box center [701, 91] width 722 height 31
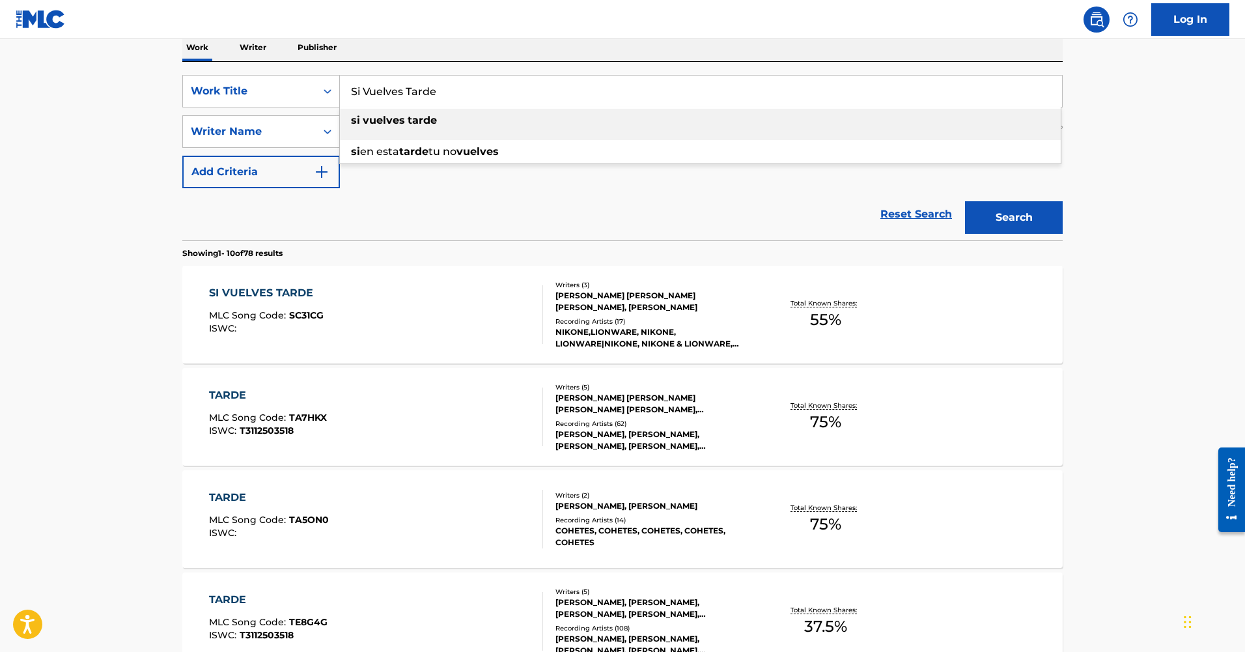
click at [417, 97] on input "Si Vuelves Tarde" at bounding box center [701, 91] width 722 height 31
paste input "lhouett"
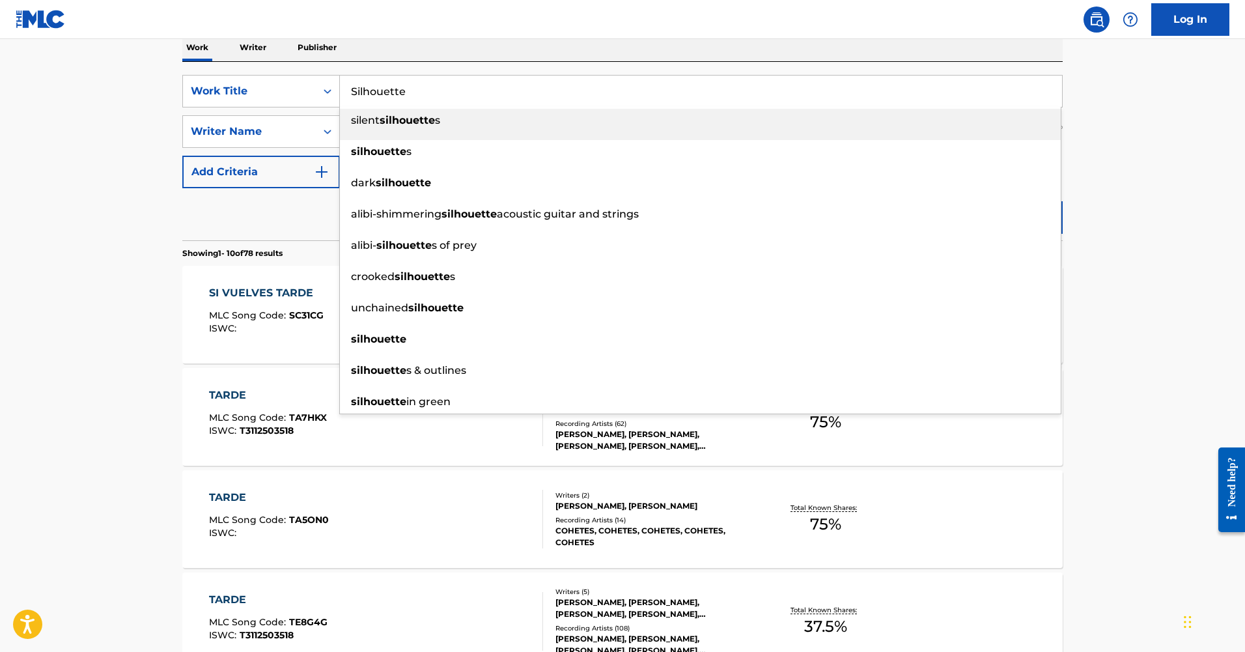
type input "Silhouette"
click at [497, 14] on nav "Log In" at bounding box center [622, 19] width 1245 height 39
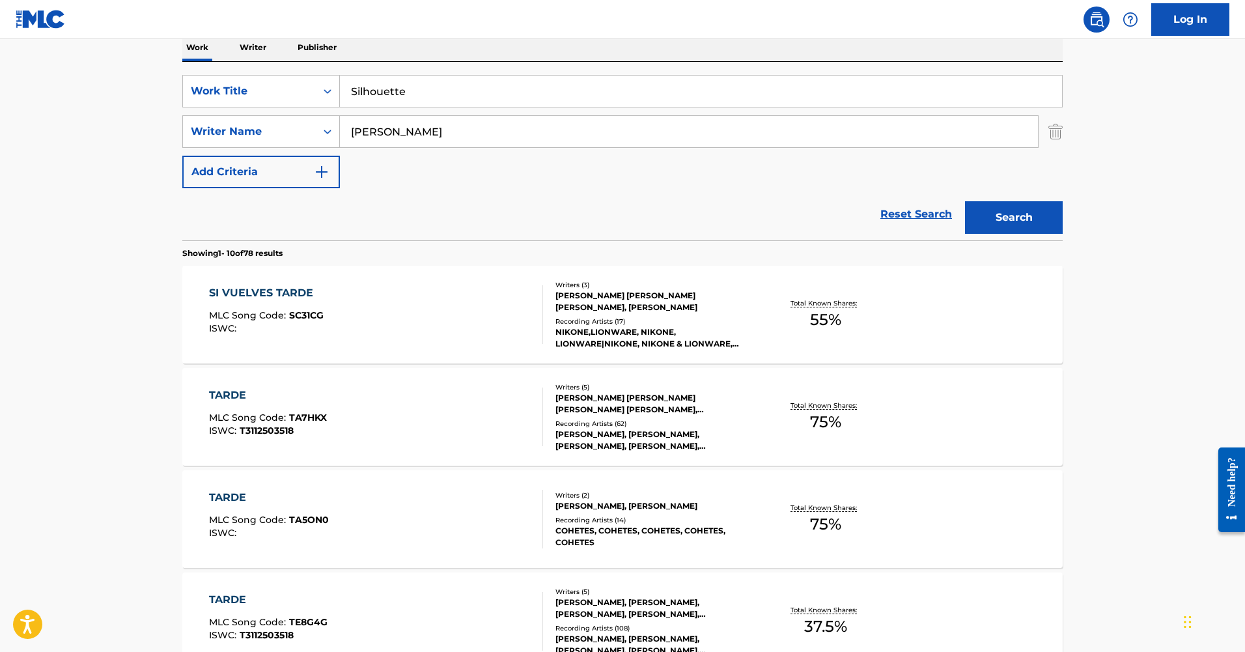
click at [378, 143] on input "[PERSON_NAME]" at bounding box center [689, 131] width 698 height 31
paste input "[PERSON_NAME]"
click at [965, 201] on button "Search" at bounding box center [1014, 217] width 98 height 33
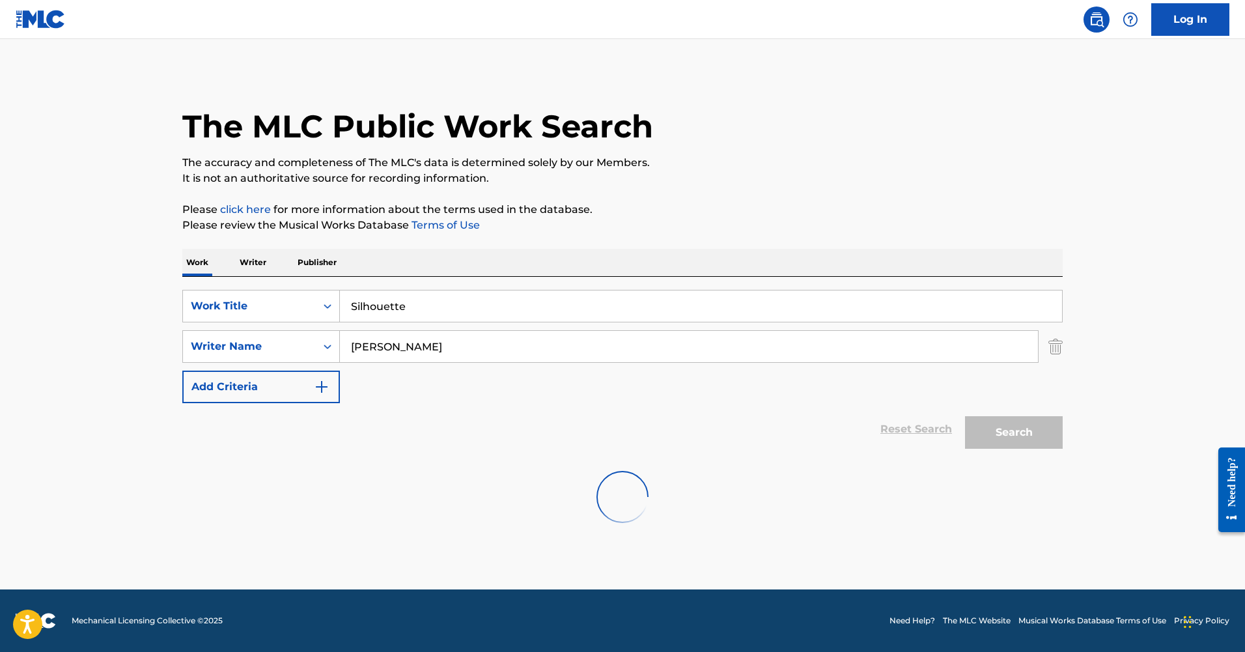
scroll to position [0, 0]
click at [354, 346] on input "[PERSON_NAME]" at bounding box center [689, 346] width 698 height 31
paste input "[PERSON_NAME]"
type input "[PERSON_NAME]"
click at [965, 416] on button "Search" at bounding box center [1014, 432] width 98 height 33
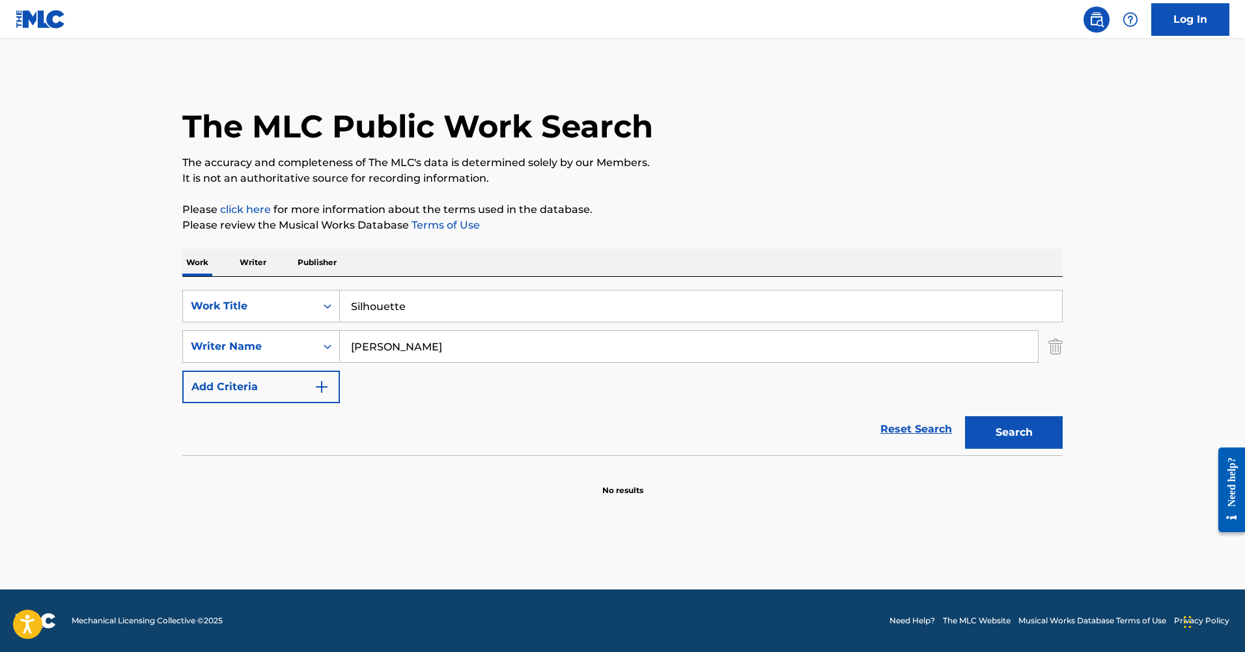
click at [438, 313] on input "Silhouette" at bounding box center [701, 305] width 722 height 31
click at [361, 305] on input "silent silhouettes" at bounding box center [701, 305] width 722 height 31
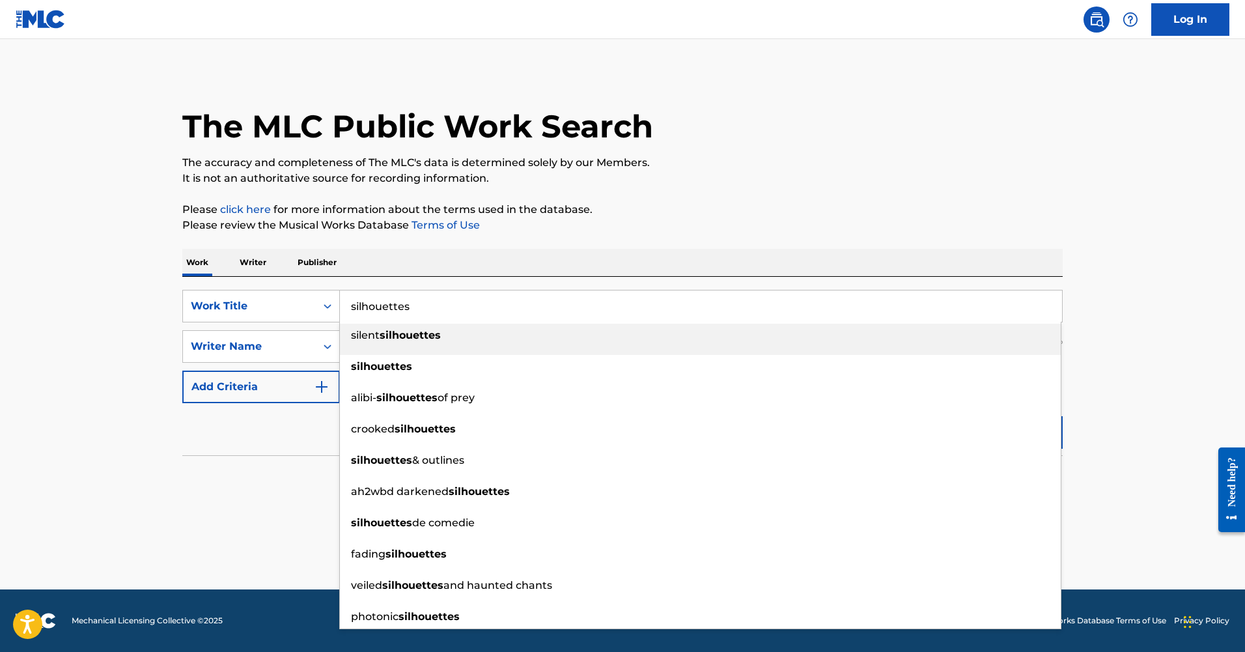
type input "silent silhouettes"
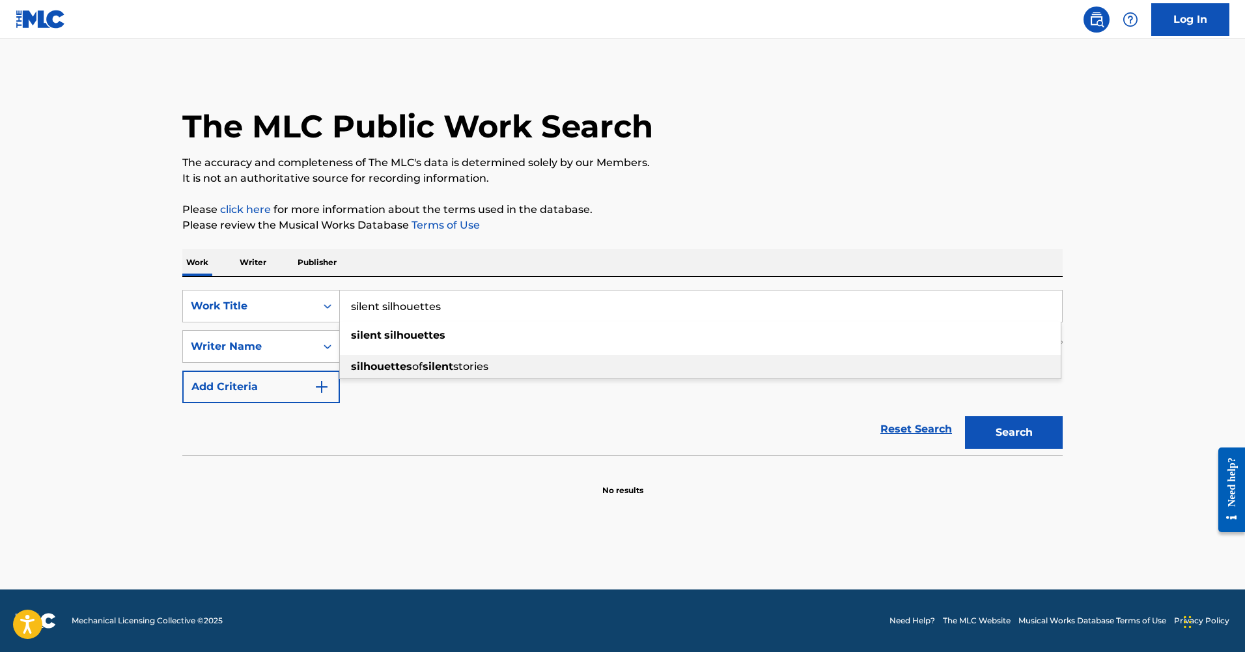
click at [1111, 363] on main "The MLC Public Work Search The accuracy and completeness of The MLC's data is d…" at bounding box center [622, 314] width 1245 height 550
click at [1056, 339] on img "Search Form" at bounding box center [1055, 346] width 14 height 33
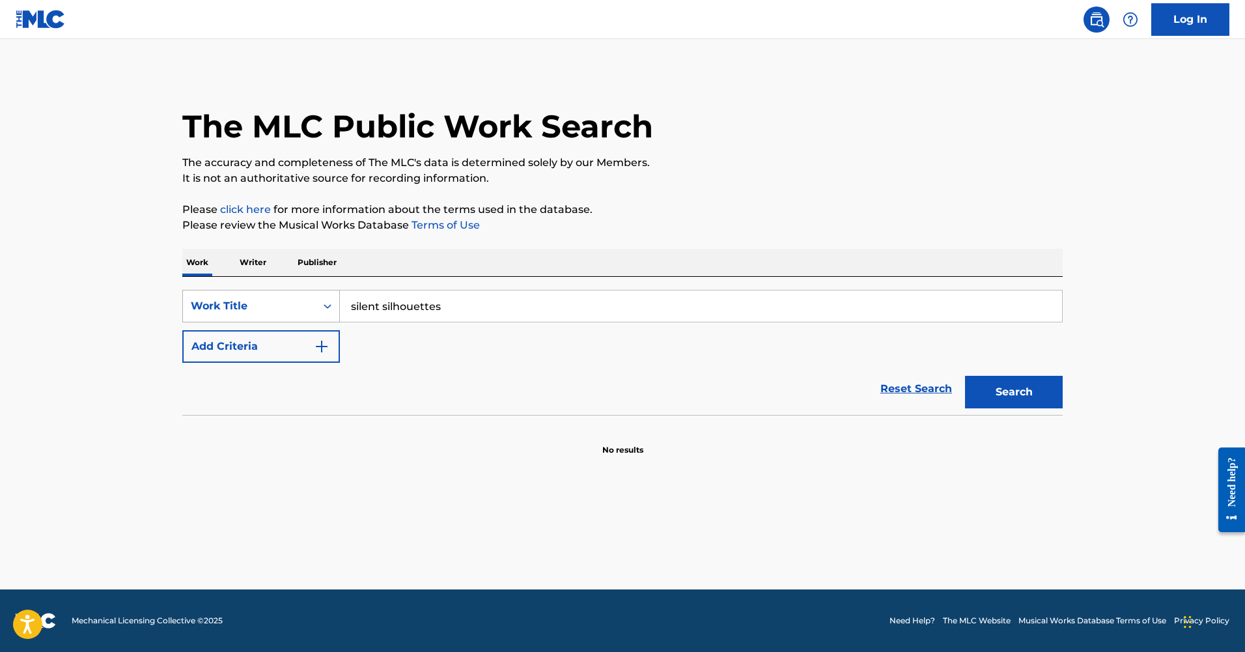
click at [296, 305] on div "Work Title" at bounding box center [249, 306] width 117 height 16
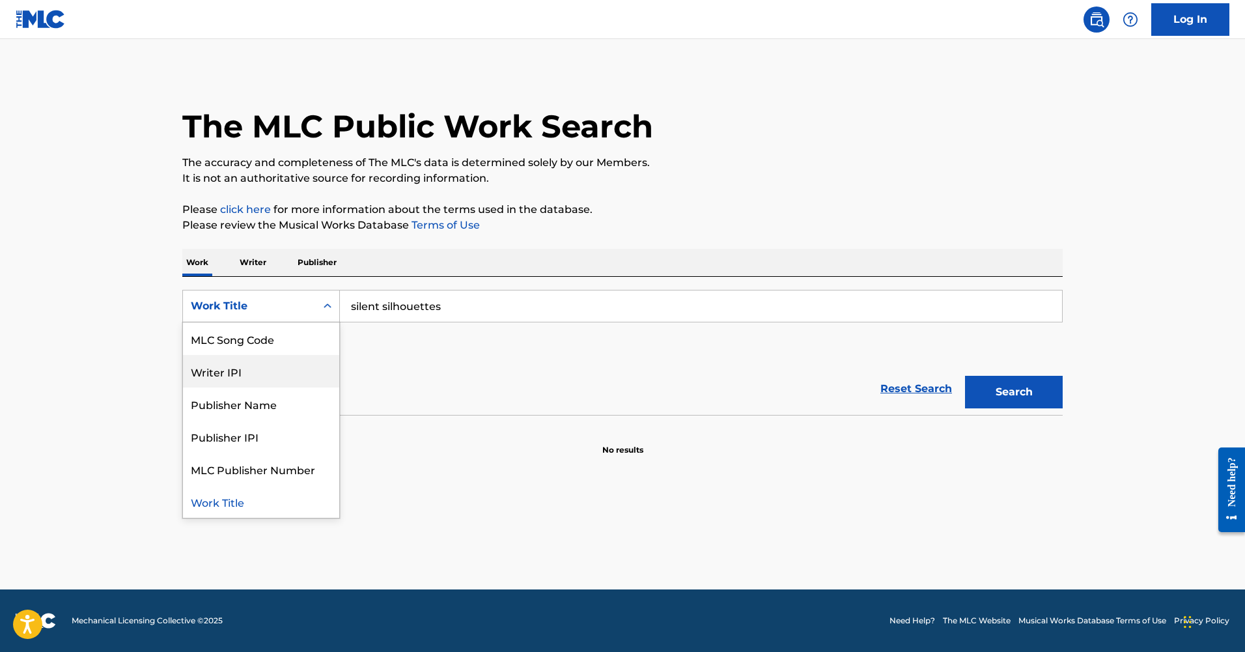
scroll to position [62, 0]
click at [296, 360] on div "Writer IPI" at bounding box center [261, 373] width 156 height 33
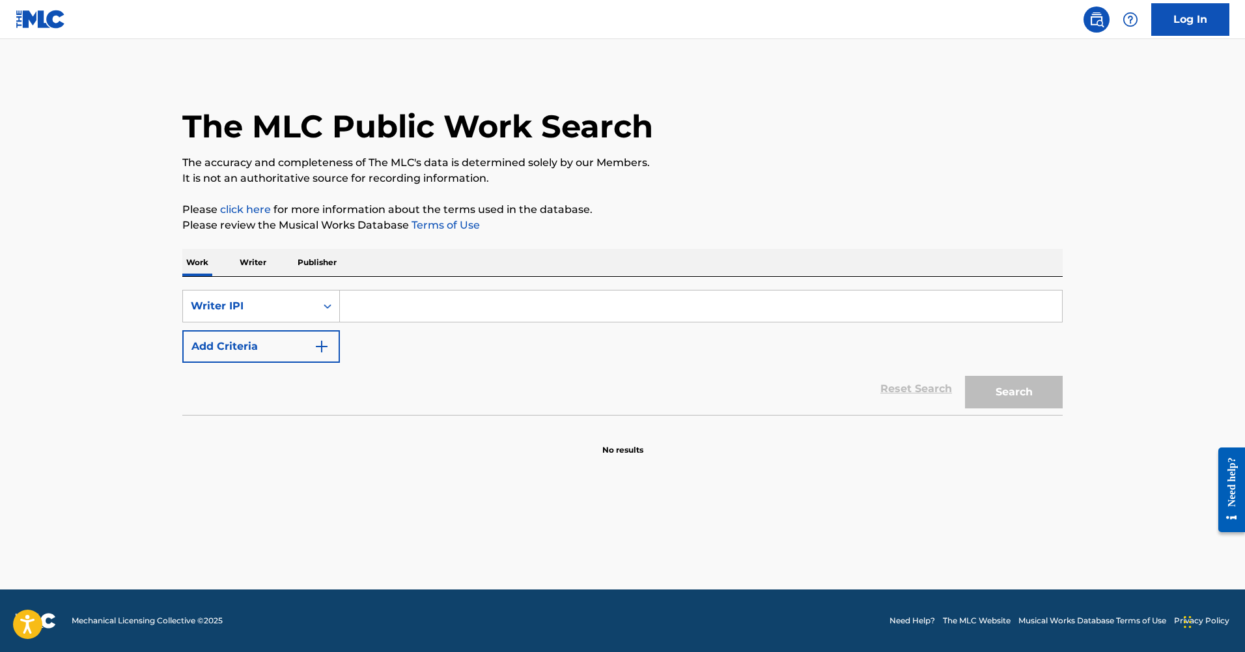
click at [406, 308] on input "Search Form" at bounding box center [701, 305] width 722 height 31
paste input "1081120311"
click at [965, 376] on button "Search" at bounding box center [1014, 392] width 98 height 33
click at [350, 303] on input "1081120311" at bounding box center [701, 305] width 722 height 31
type input "001081120311"
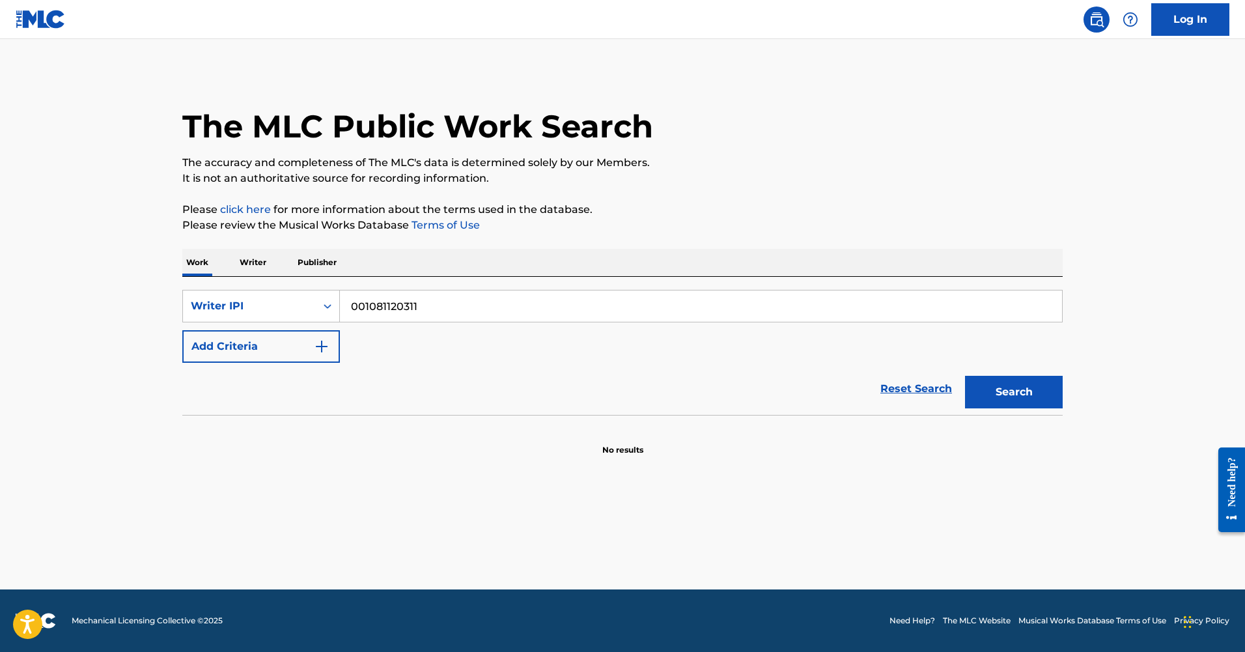
click at [965, 376] on button "Search" at bounding box center [1014, 392] width 98 height 33
click at [248, 262] on p "Writer" at bounding box center [253, 262] width 35 height 27
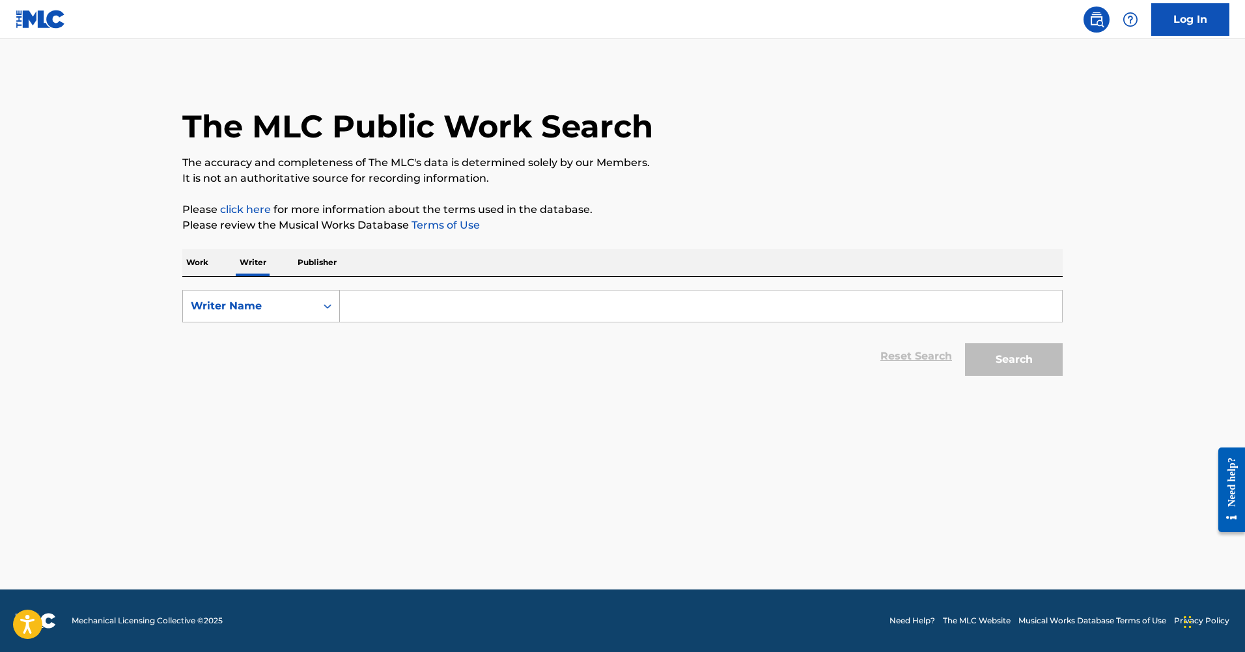
click at [273, 312] on div "Writer Name" at bounding box center [249, 306] width 117 height 16
click at [273, 348] on div "Writer IPI" at bounding box center [261, 338] width 156 height 33
click at [367, 312] on input "Search Form" at bounding box center [701, 305] width 722 height 31
paste input "1081120311"
click at [965, 343] on button "Search" at bounding box center [1014, 359] width 98 height 33
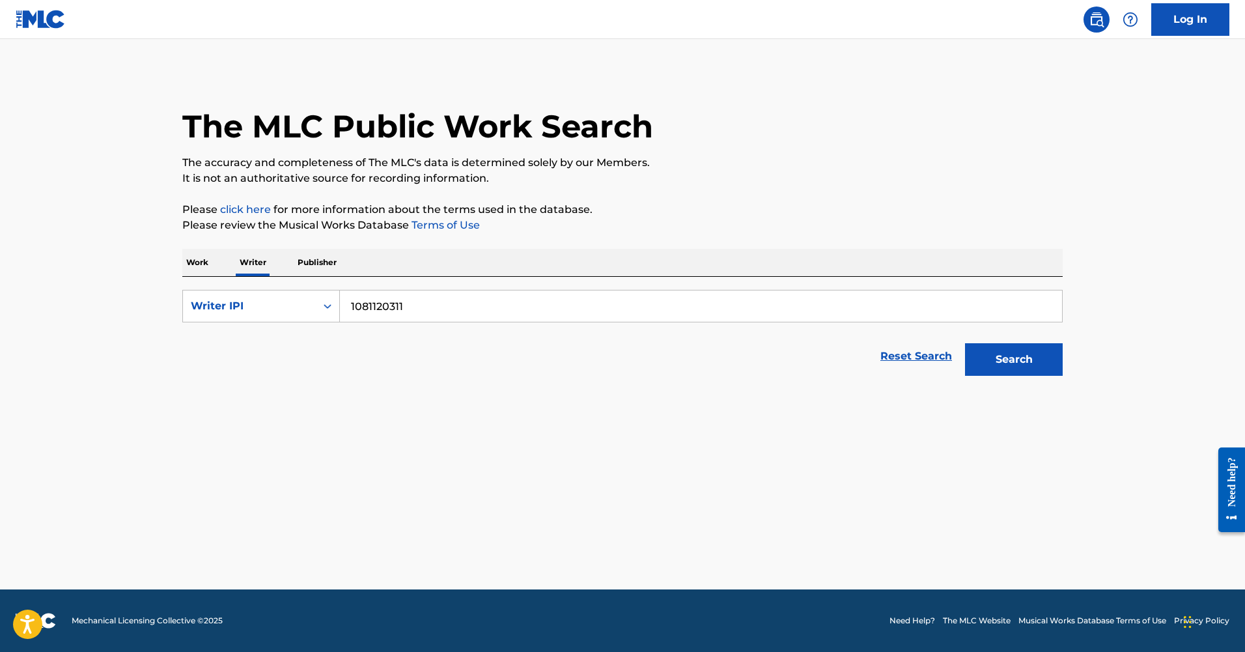
click at [1018, 363] on button "Search" at bounding box center [1014, 359] width 98 height 33
click at [345, 309] on input "1081120311" at bounding box center [701, 305] width 722 height 31
type input "001081120311"
click at [1014, 370] on button "Search" at bounding box center [1014, 359] width 98 height 33
